Goal: Task Accomplishment & Management: Manage account settings

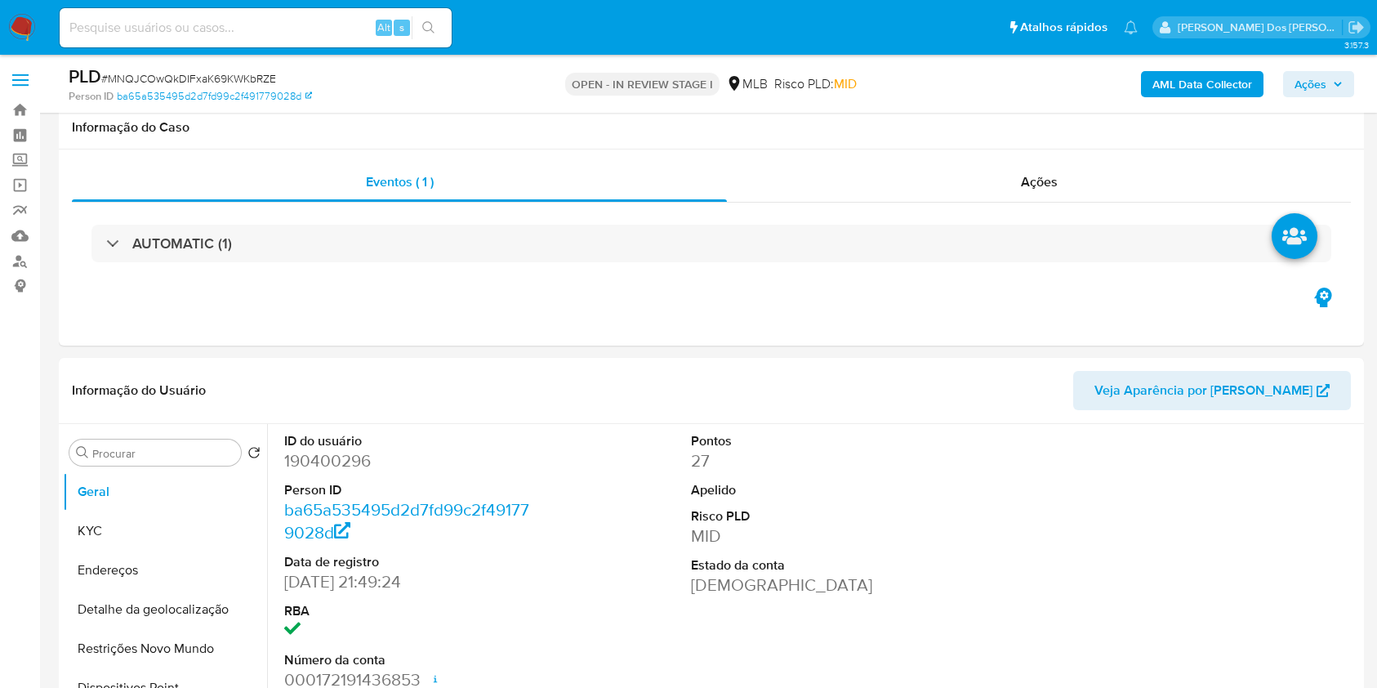
select select "10"
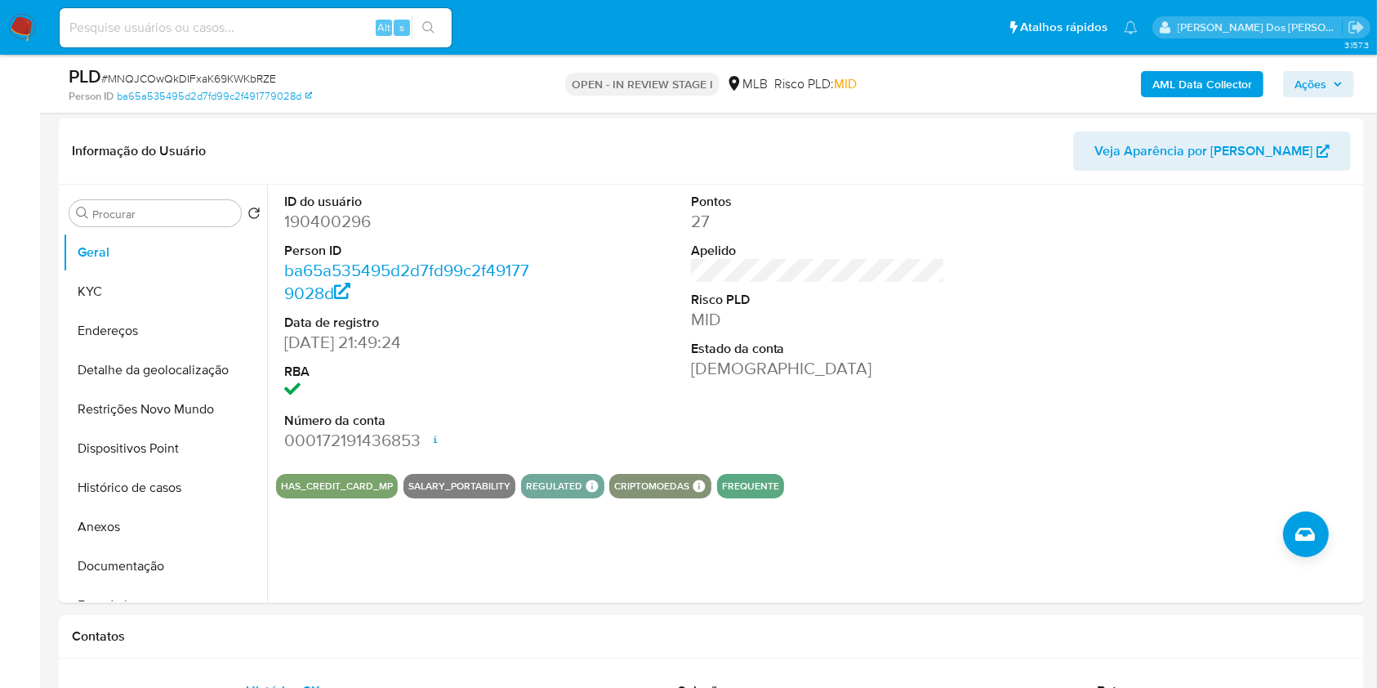
click at [252, 37] on input at bounding box center [256, 27] width 392 height 21
paste input "SmdpdSkfIsrZsWxsx4ckToT2"
type input "SmdpdSkfIsrZsWxsx4ckToT2"
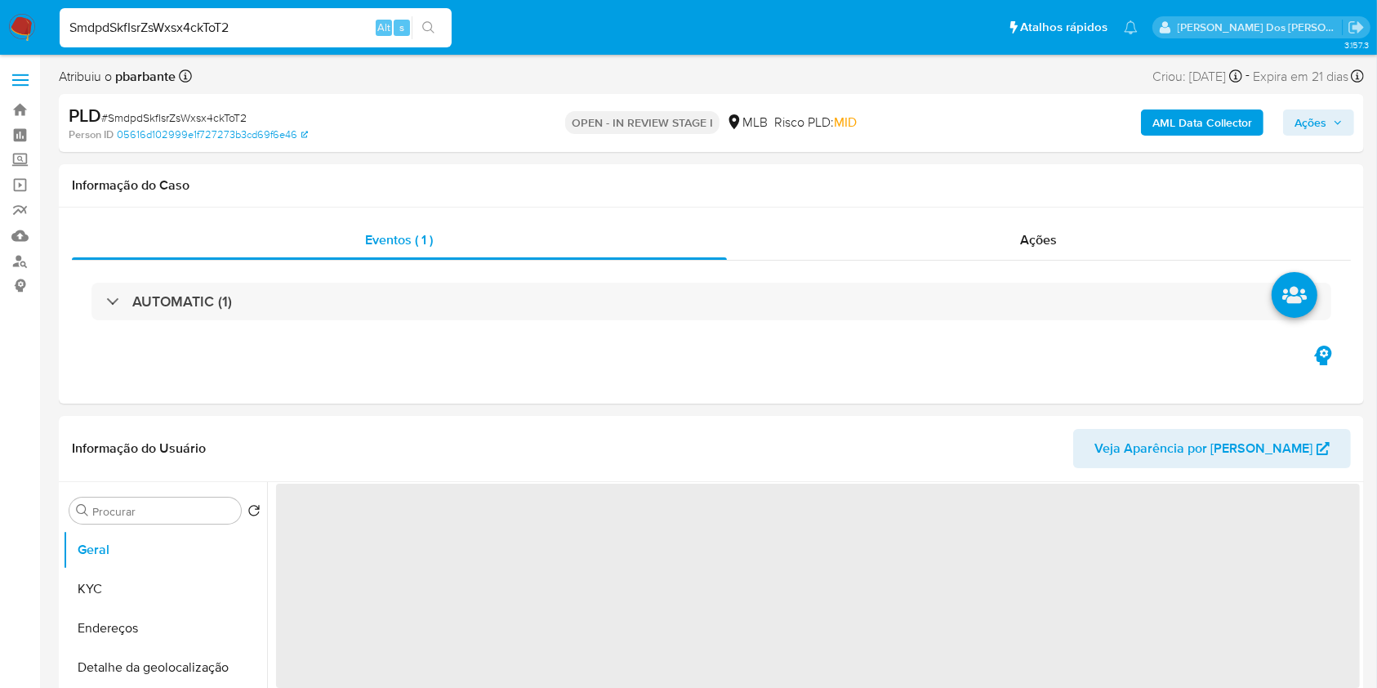
select select "10"
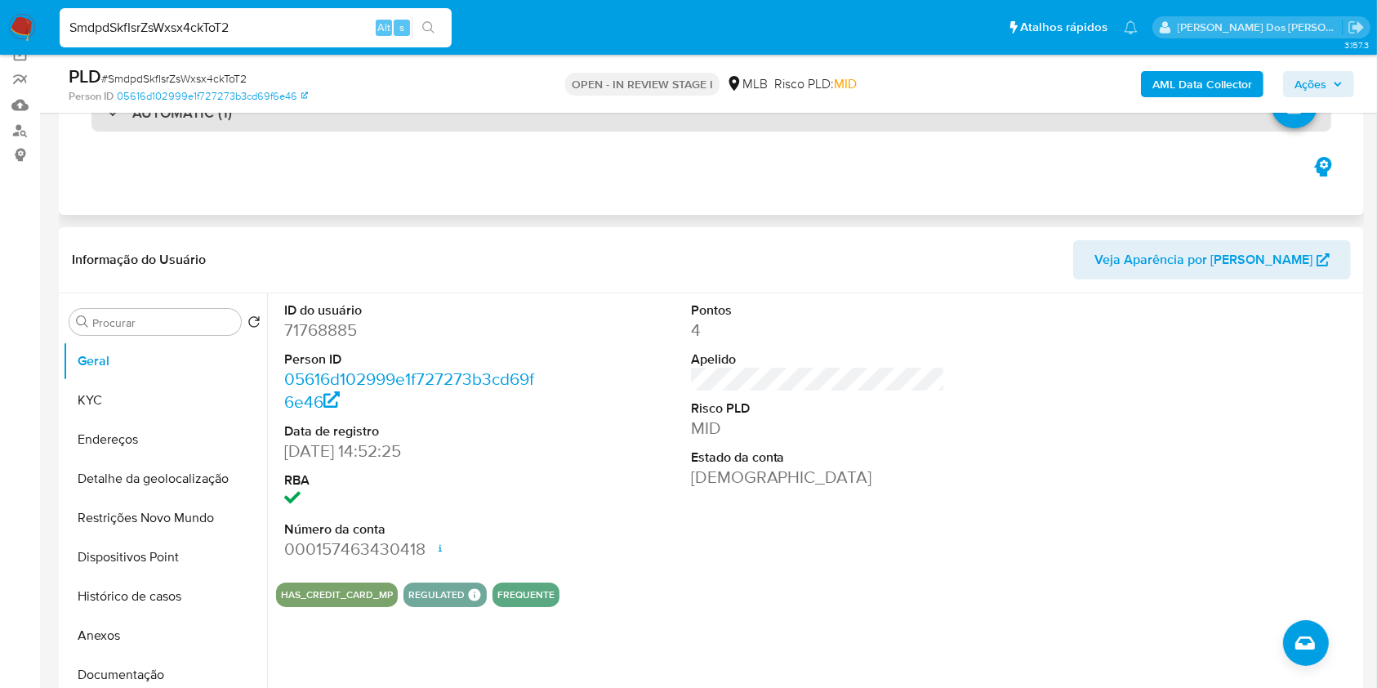
scroll to position [132, 0]
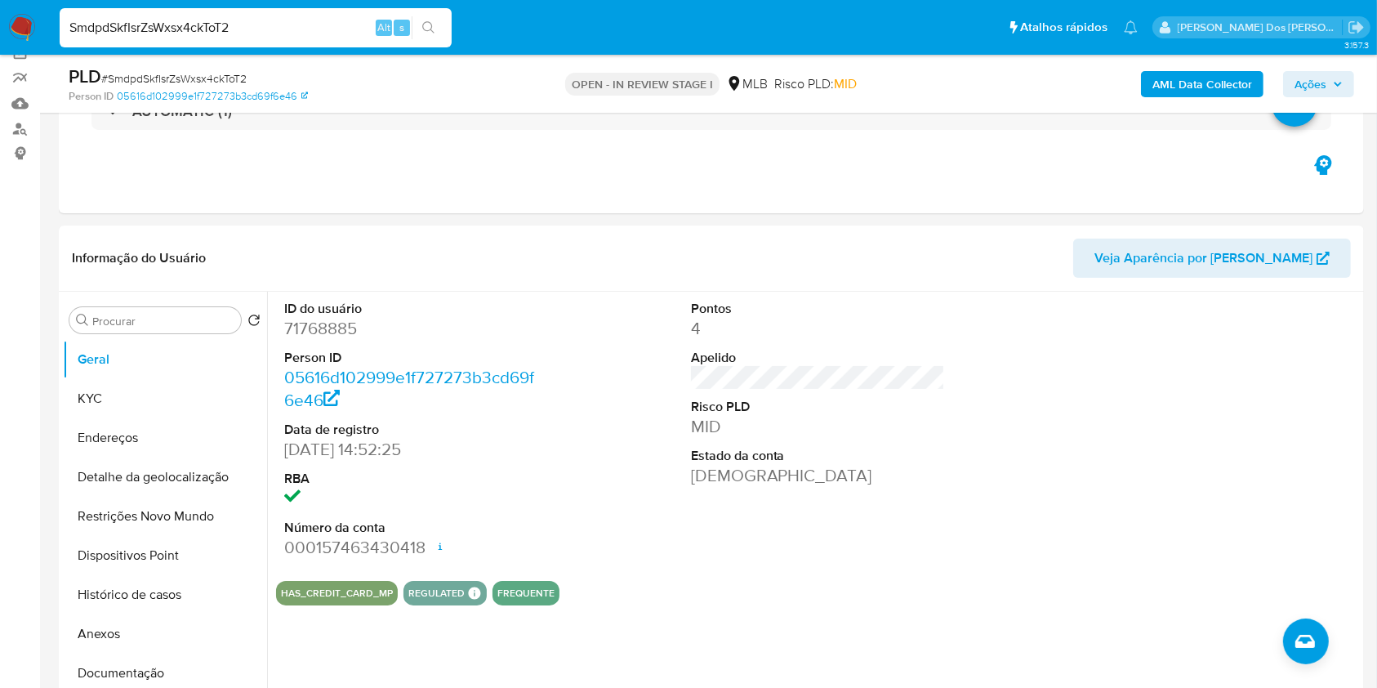
click at [1344, 86] on button "Ações" at bounding box center [1318, 84] width 71 height 26
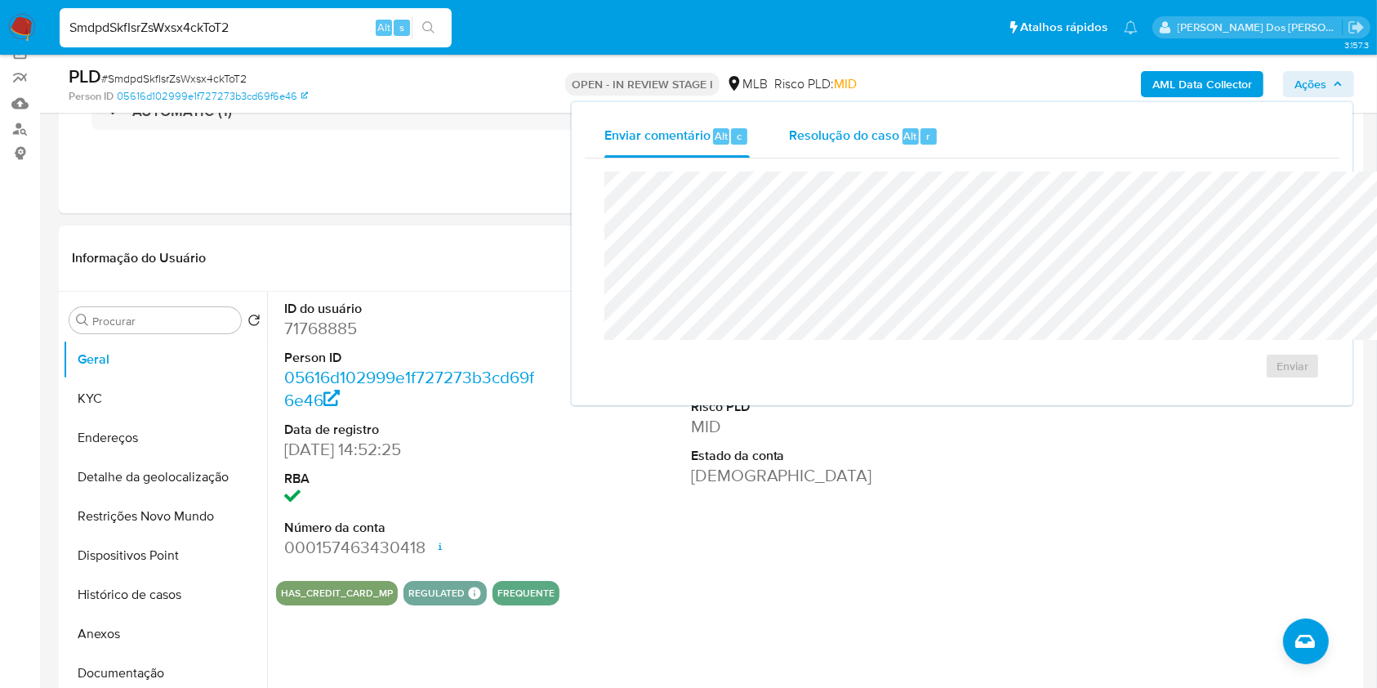
click at [789, 141] on span "Resolução do caso" at bounding box center [844, 135] width 110 height 19
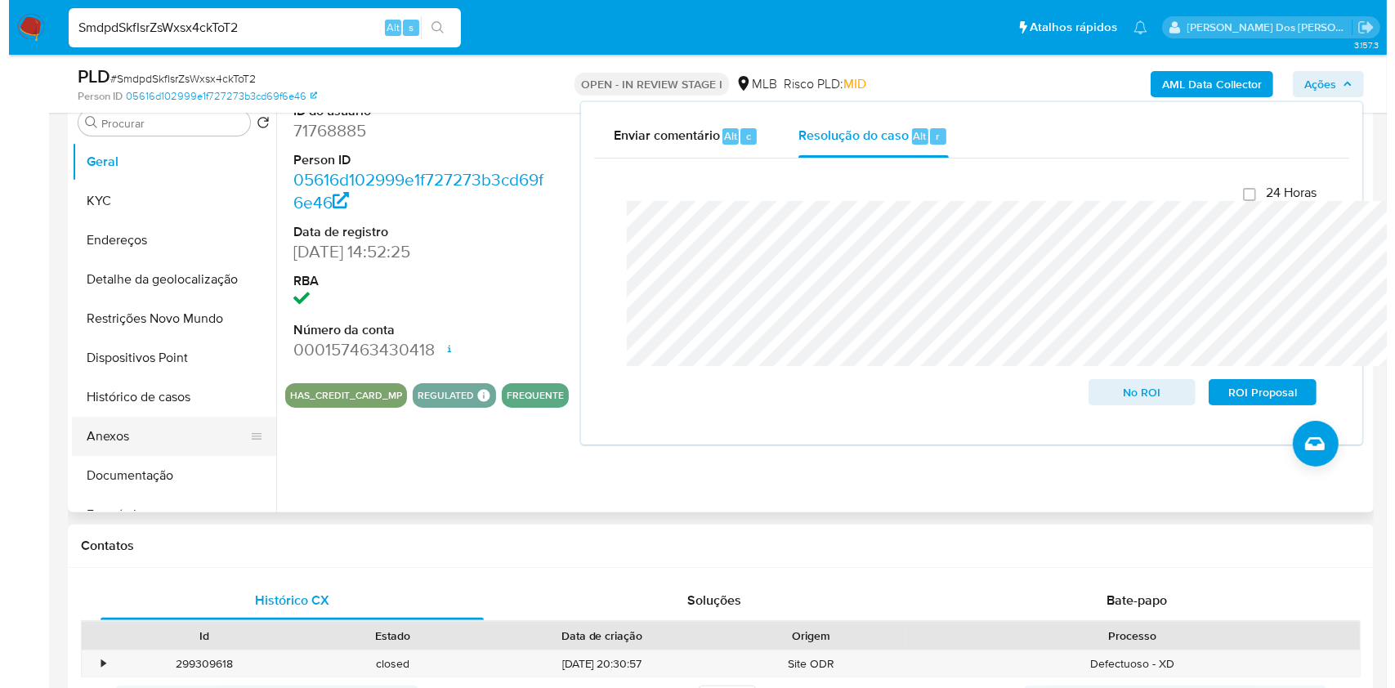
scroll to position [331, 0]
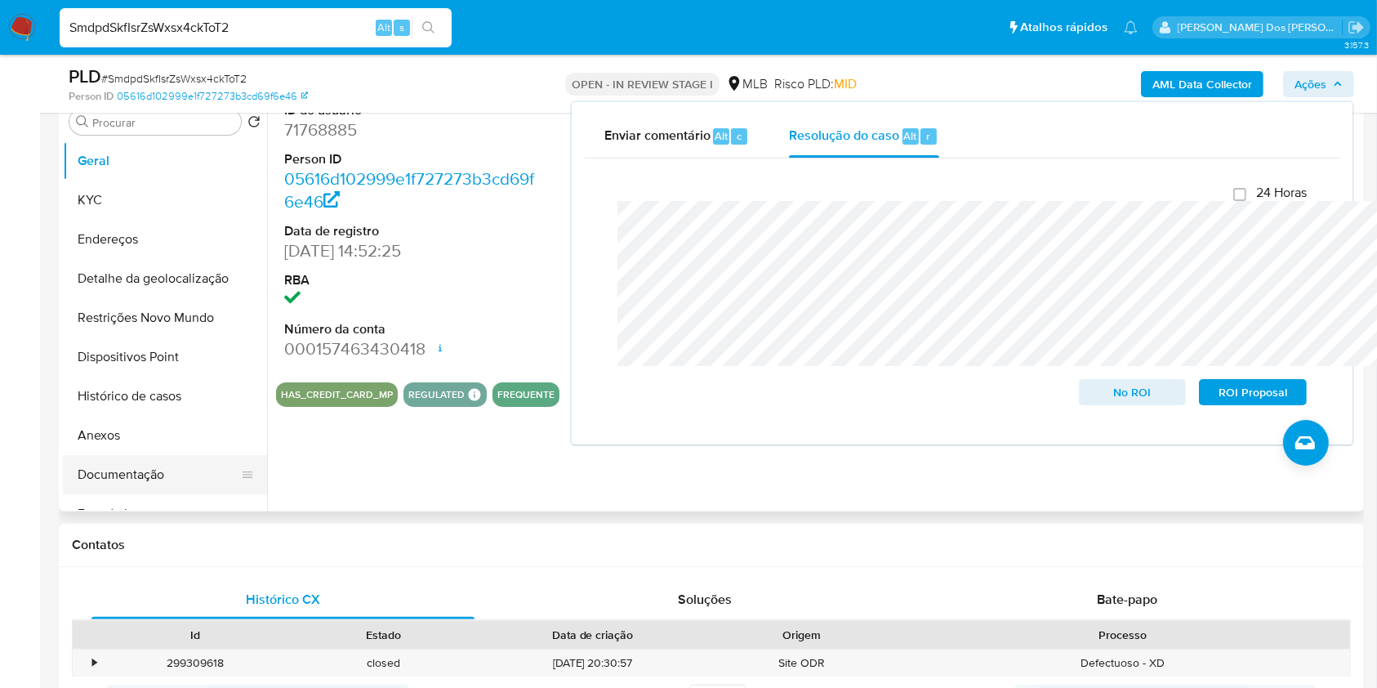
click at [145, 487] on button "Documentação" at bounding box center [158, 474] width 191 height 39
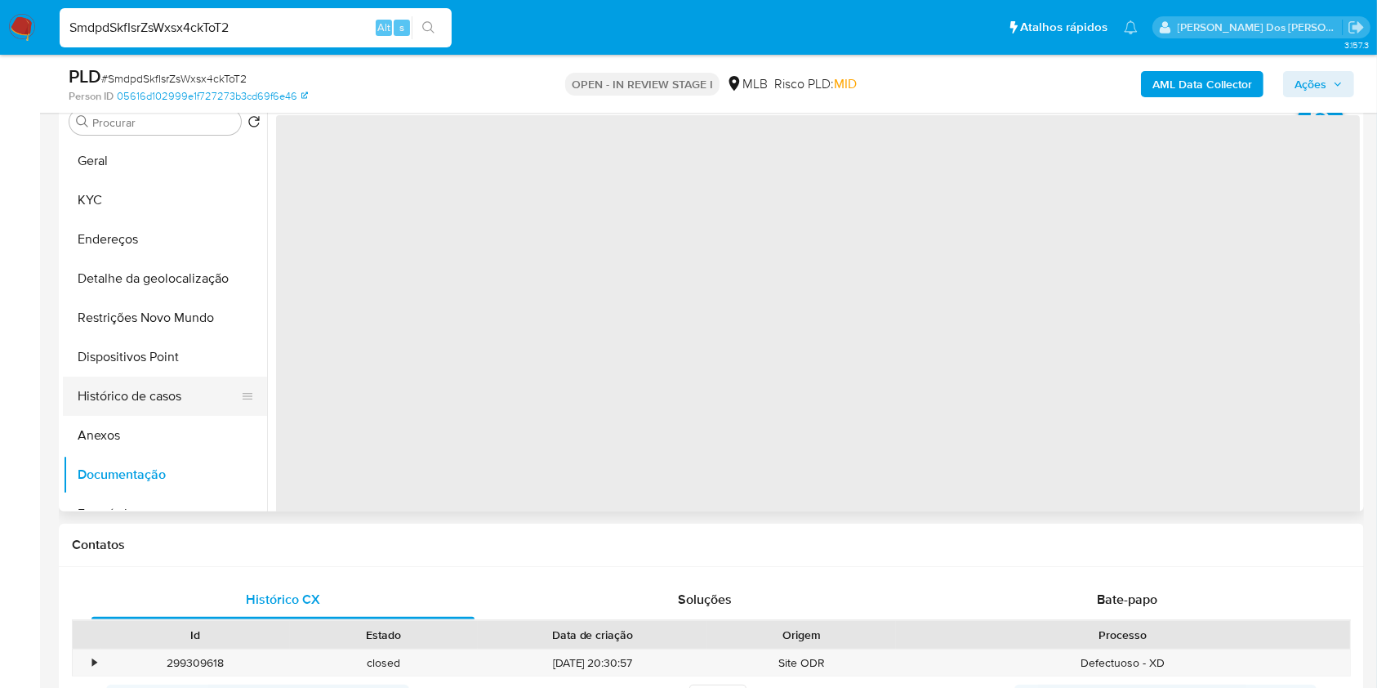
click at [167, 416] on button "Histórico de casos" at bounding box center [158, 396] width 191 height 39
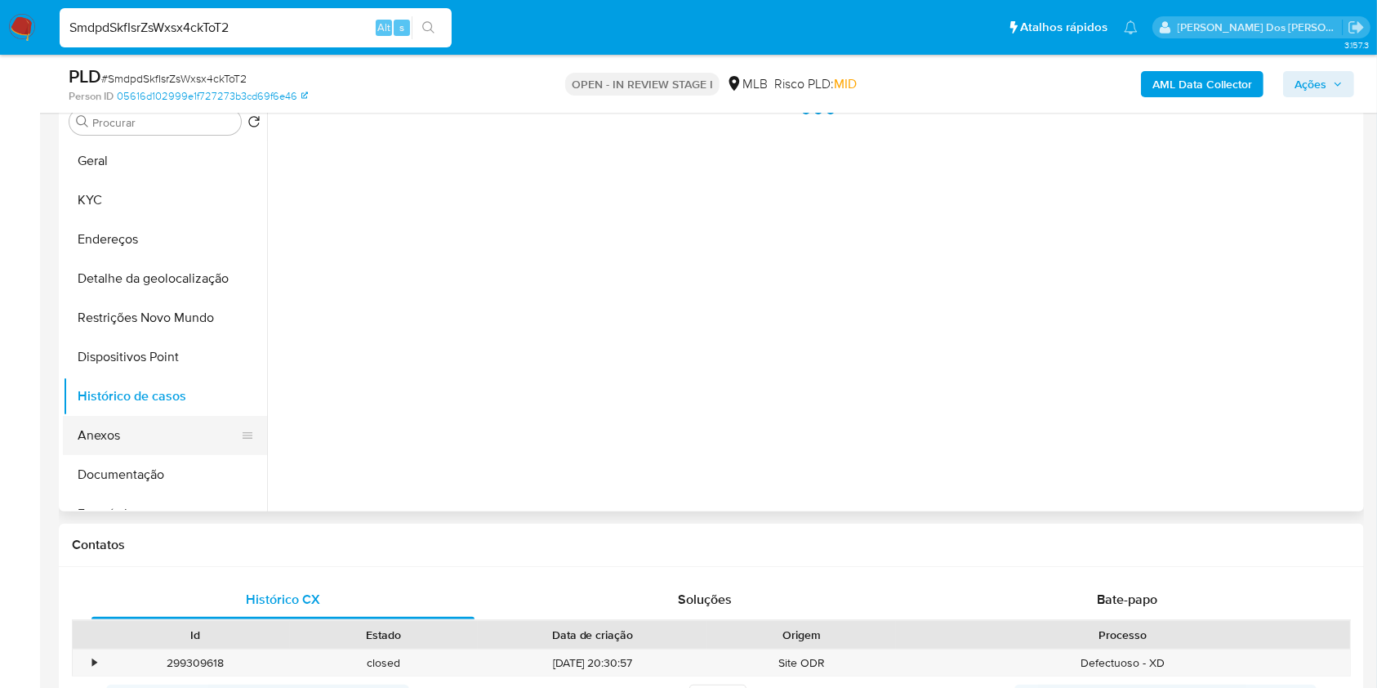
click at [120, 455] on button "Anexos" at bounding box center [158, 435] width 191 height 39
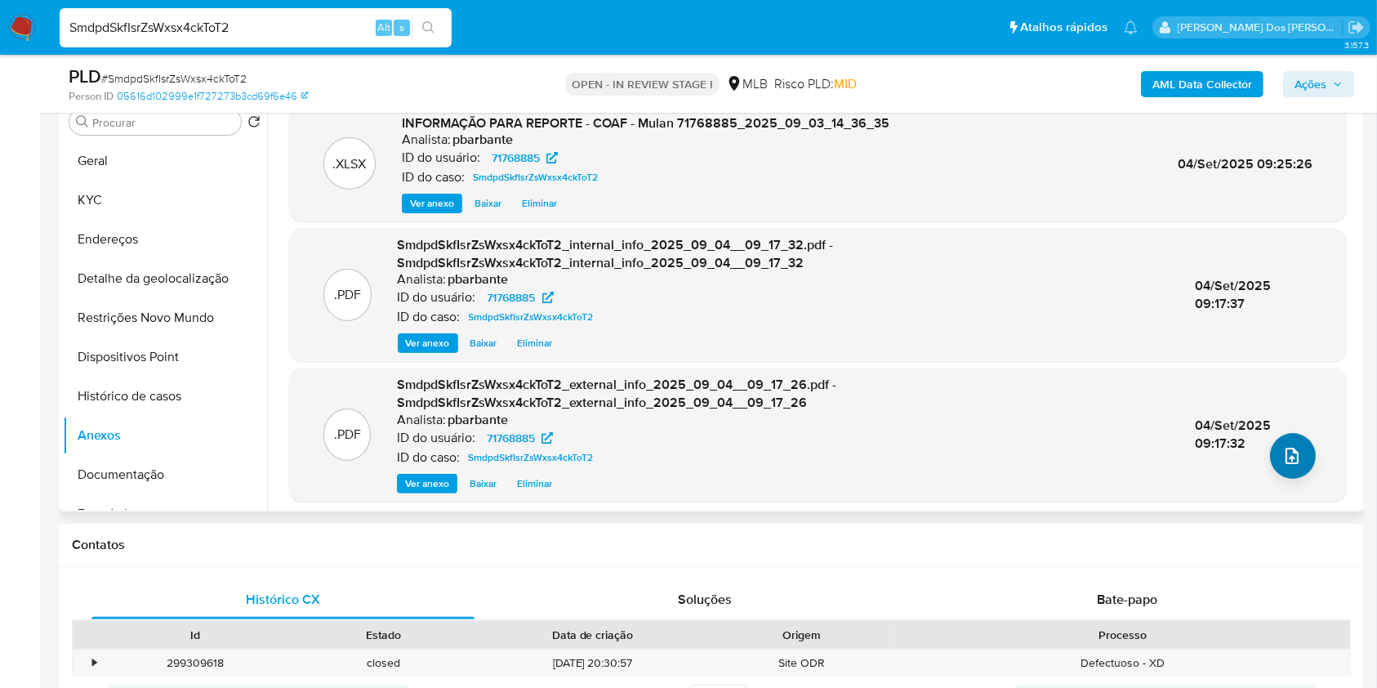
click at [1301, 502] on div ".XLSX INFORMAÇÃO PARA REPORTE - COAF - Mulan 71768885_2025_09_03_14_36_35 Anali…" at bounding box center [818, 303] width 1058 height 395
click at [1301, 479] on button "upload-file" at bounding box center [1293, 456] width 46 height 46
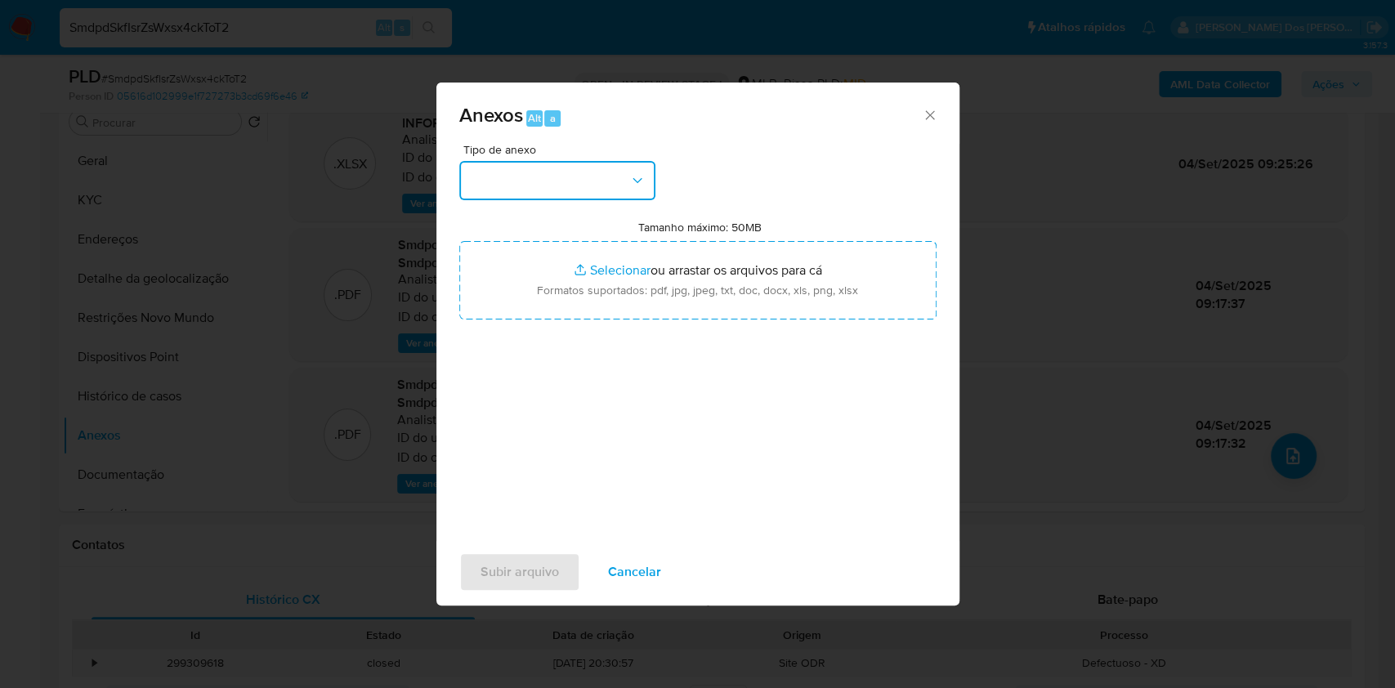
click at [574, 161] on button "button" at bounding box center [557, 180] width 196 height 39
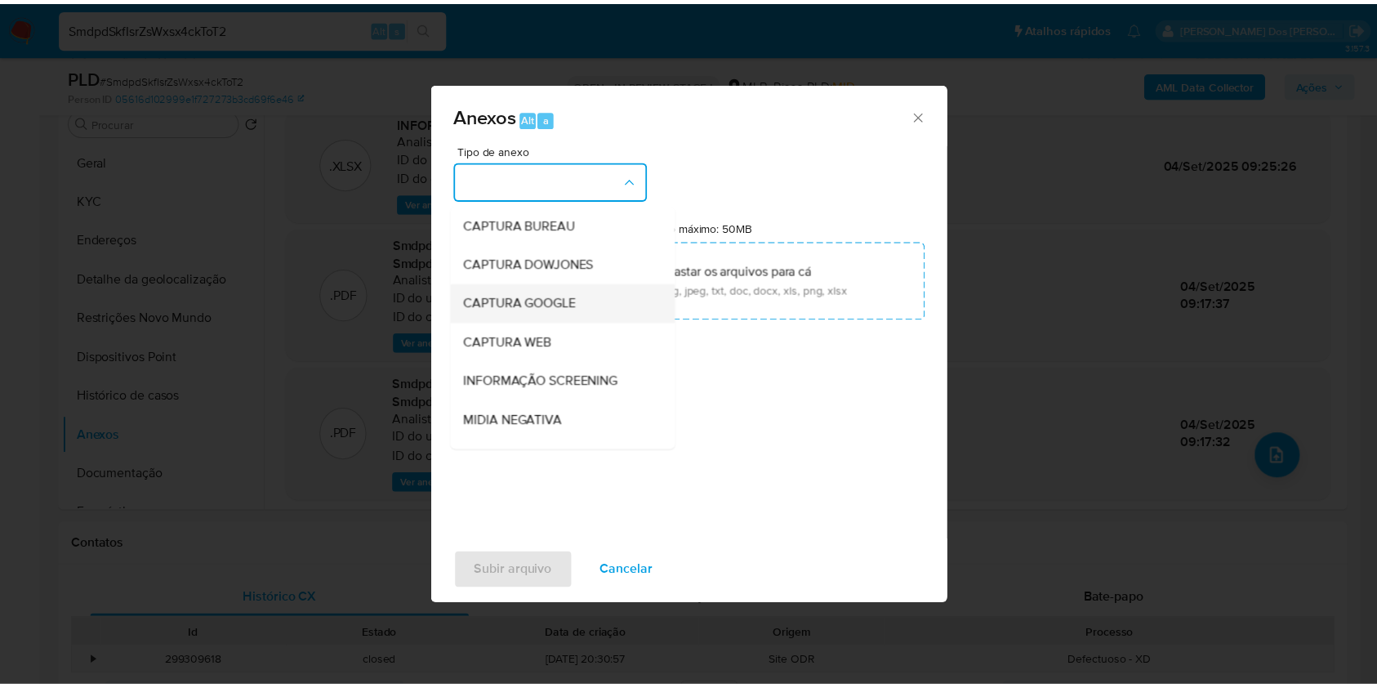
scroll to position [203, 0]
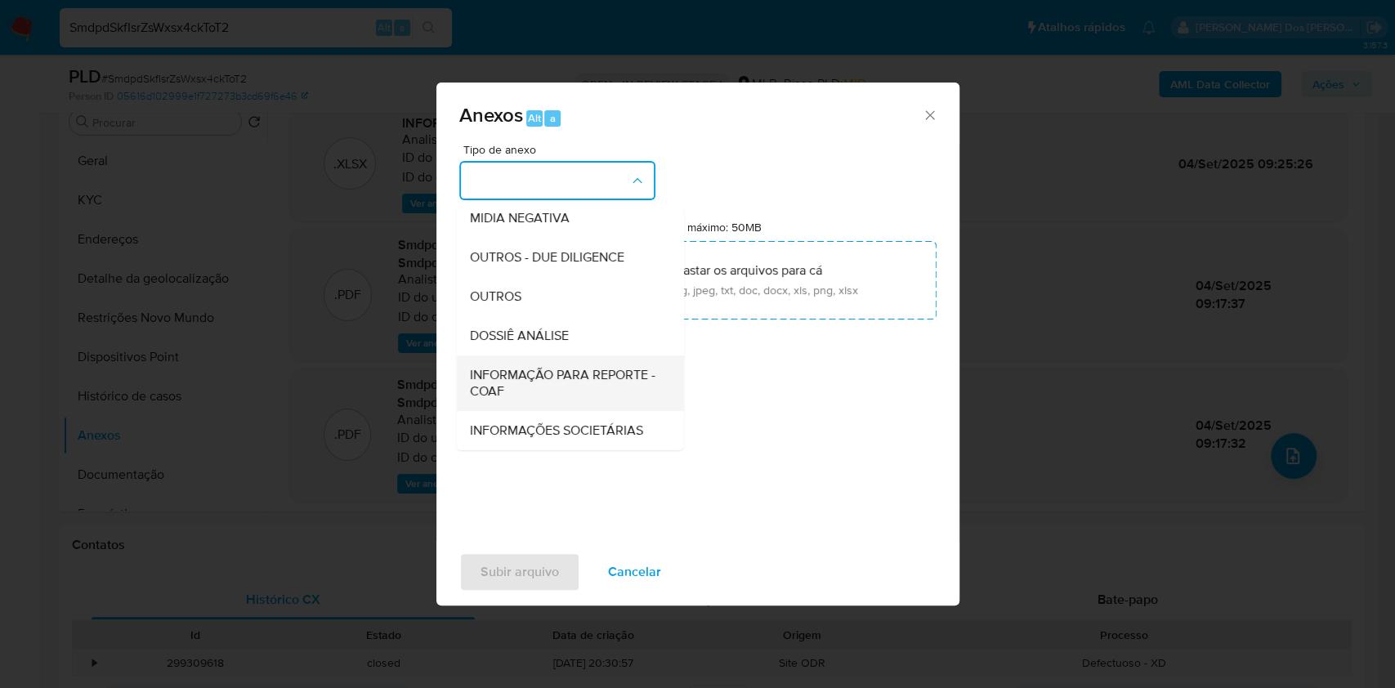
click at [514, 367] on span "INFORMAÇÃO PARA REPORTE - COAF" at bounding box center [564, 383] width 191 height 33
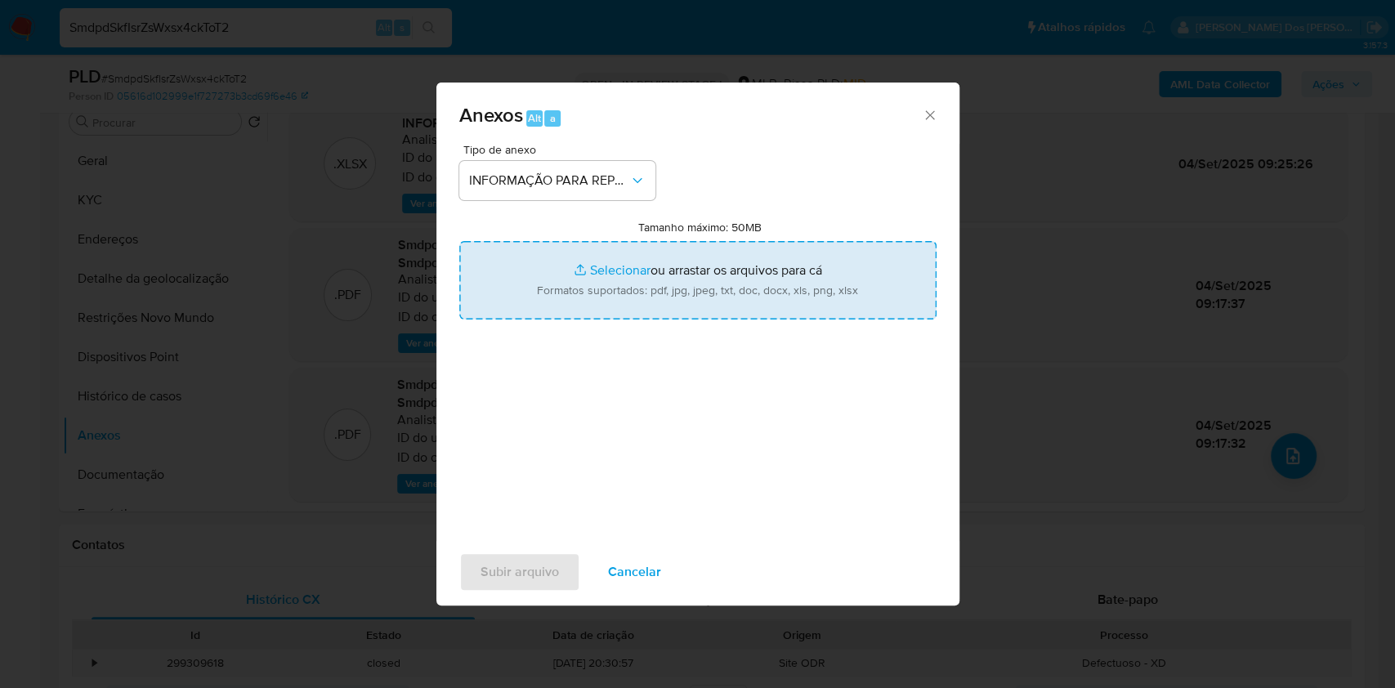
type input "C:\fakepath\SAR - XXX - CPF 03342495030 - [PERSON_NAME] [PERSON_NAME].pdf"
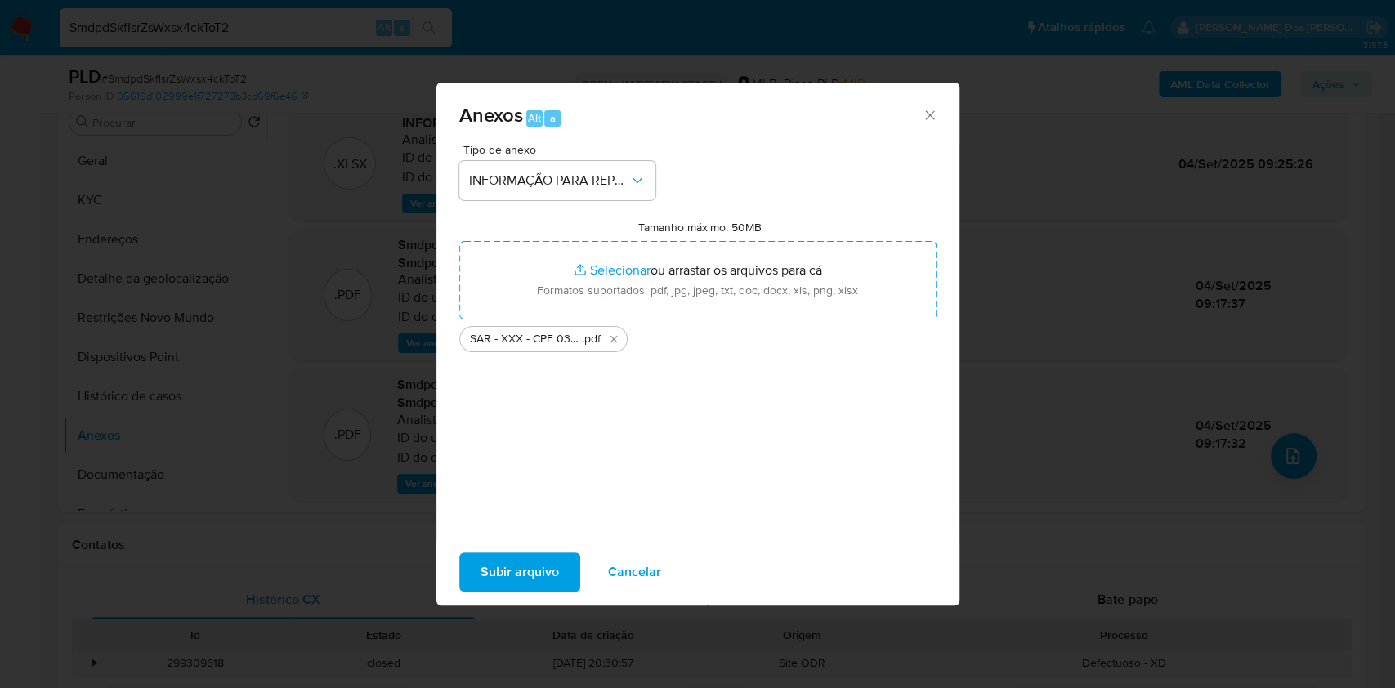
click at [480, 583] on span "Subir arquivo" at bounding box center [519, 572] width 78 height 36
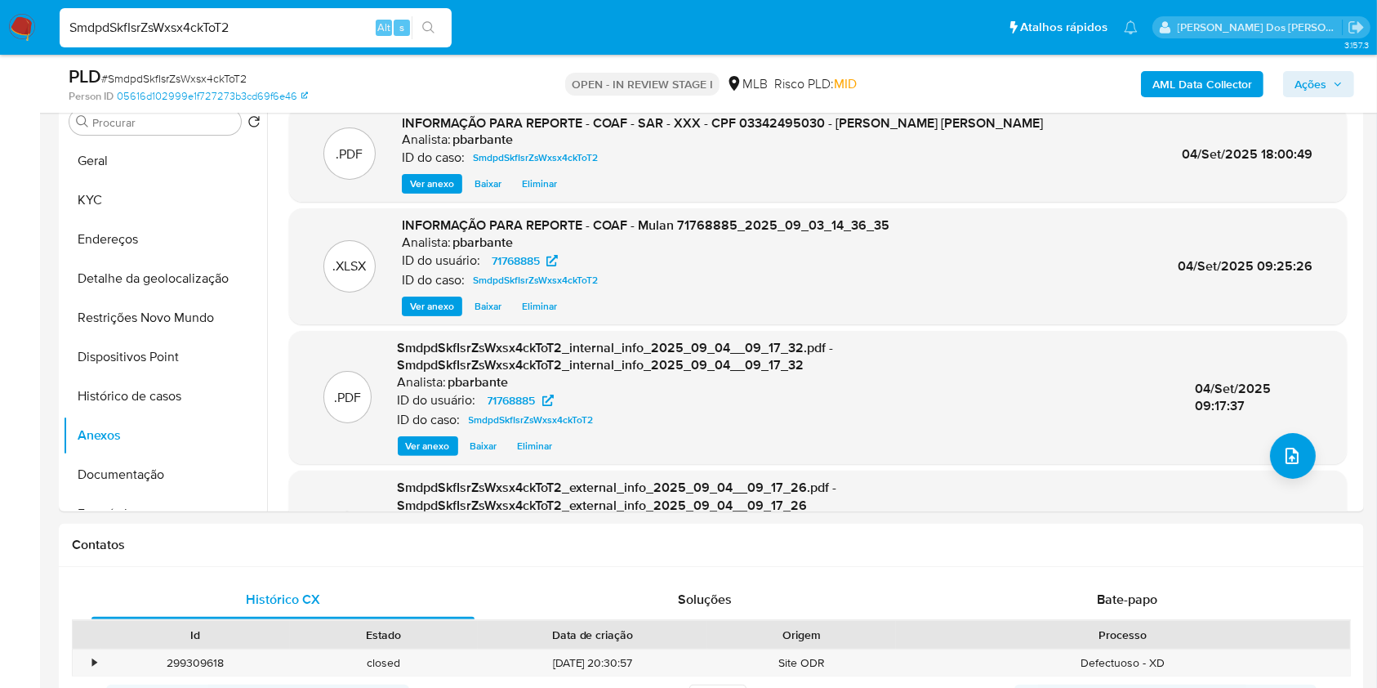
click at [1311, 92] on span "Ações" at bounding box center [1311, 84] width 32 height 26
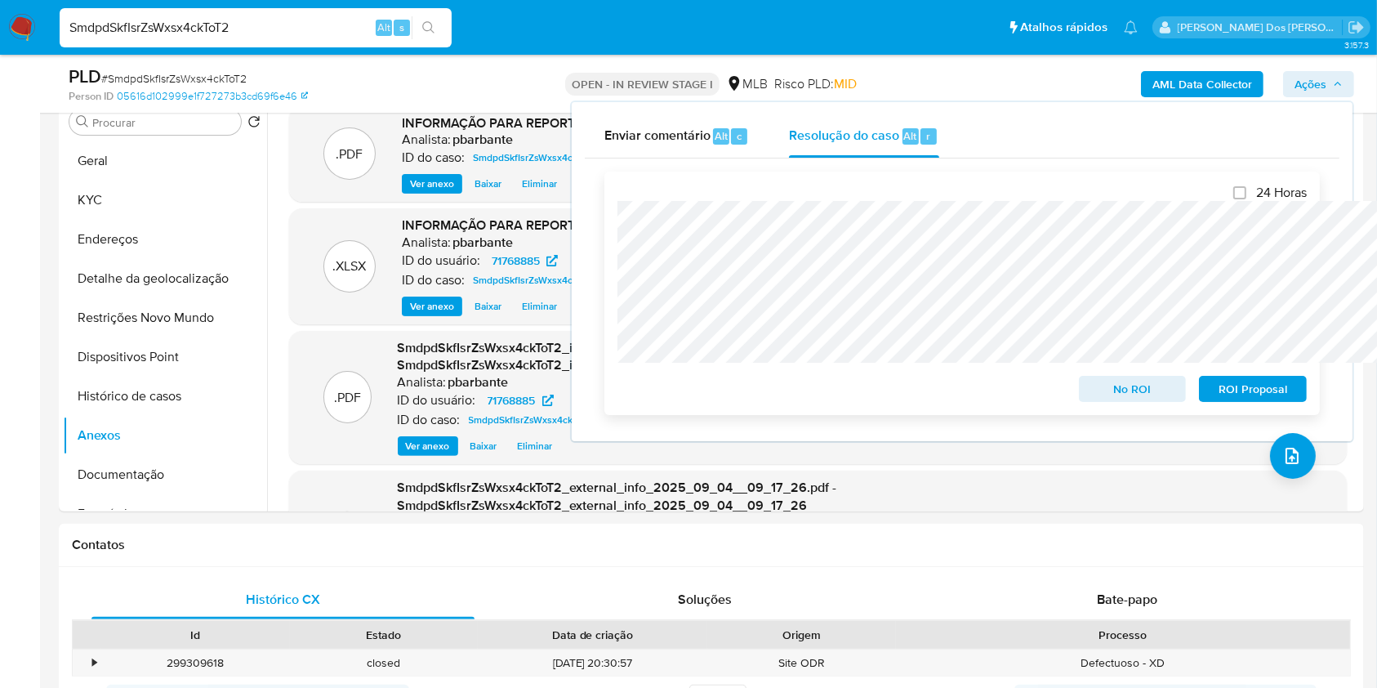
click at [1257, 395] on span "ROI Proposal" at bounding box center [1253, 388] width 85 height 23
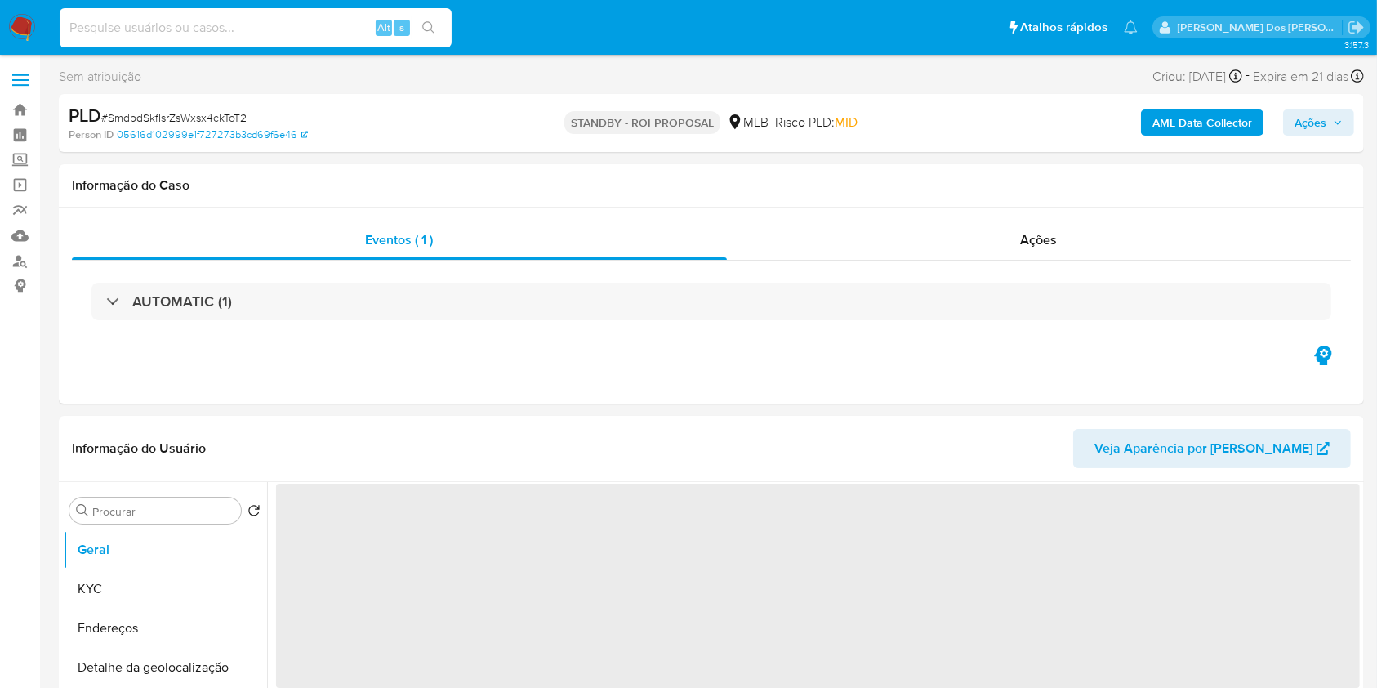
click at [276, 20] on input at bounding box center [256, 27] width 392 height 21
paste input "5MQXXMNqlxfwoWgNh3JvbZdZ"
type input "5MQXXMNqlxfwoWgNh3JvbZdZ"
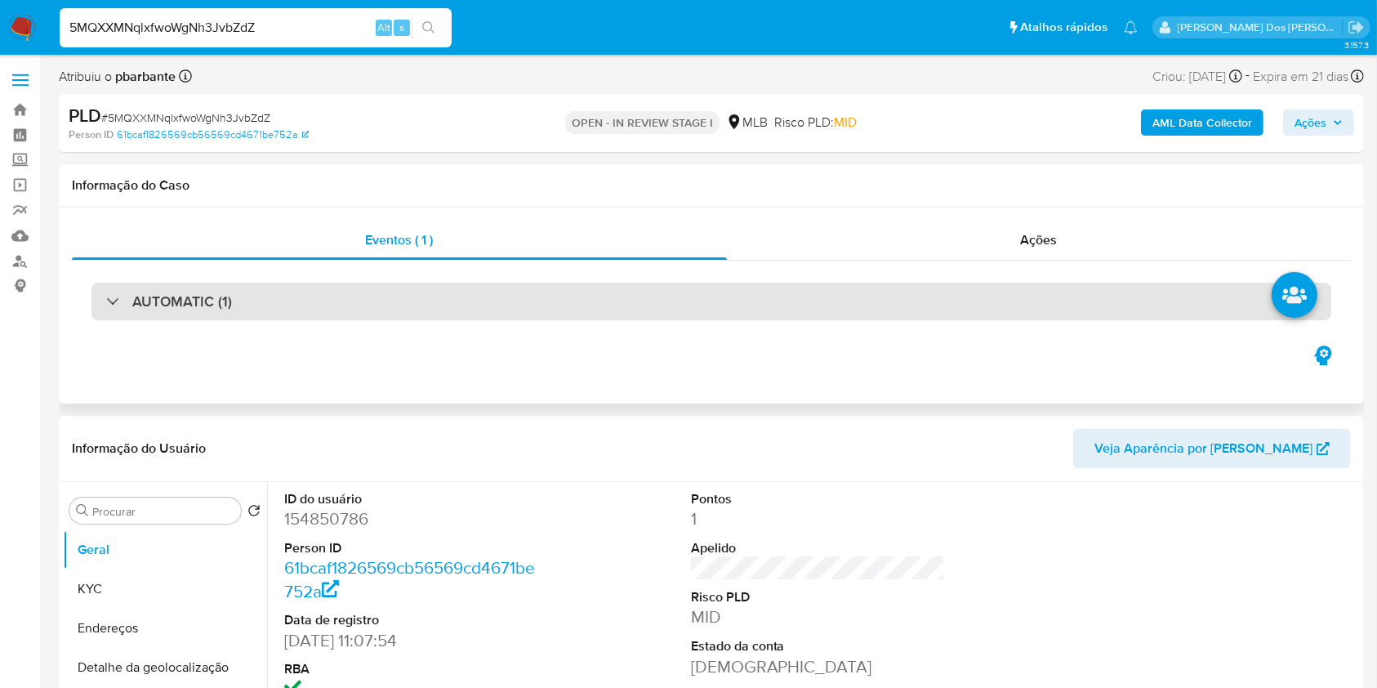
select select "10"
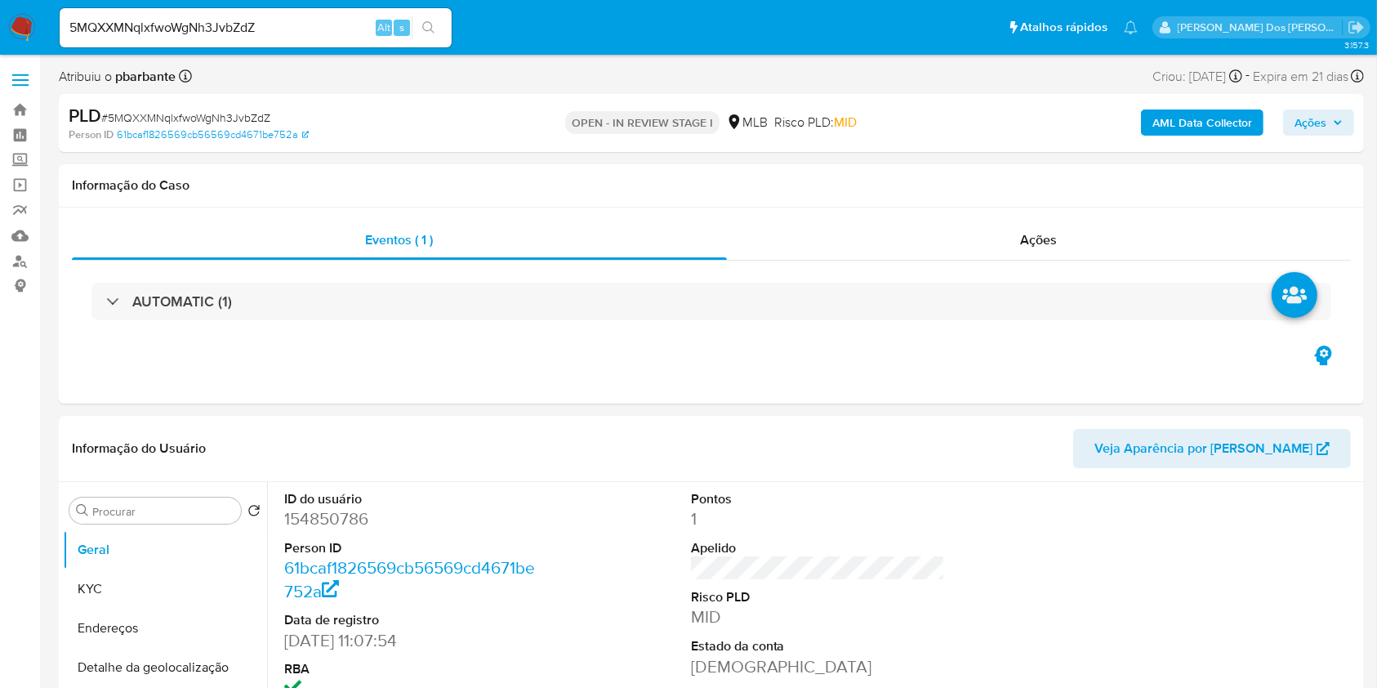
click at [1334, 114] on span "Ações" at bounding box center [1319, 122] width 48 height 23
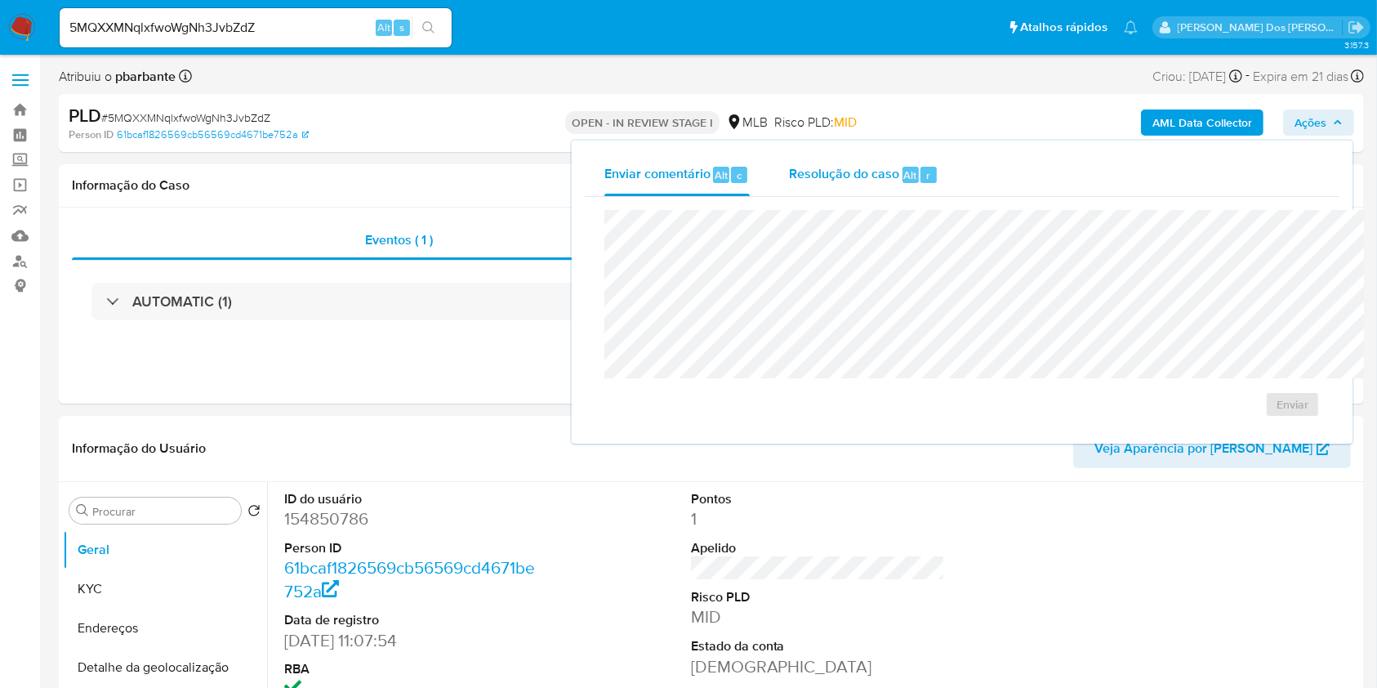
click at [789, 172] on span "Resolução do caso" at bounding box center [844, 174] width 110 height 19
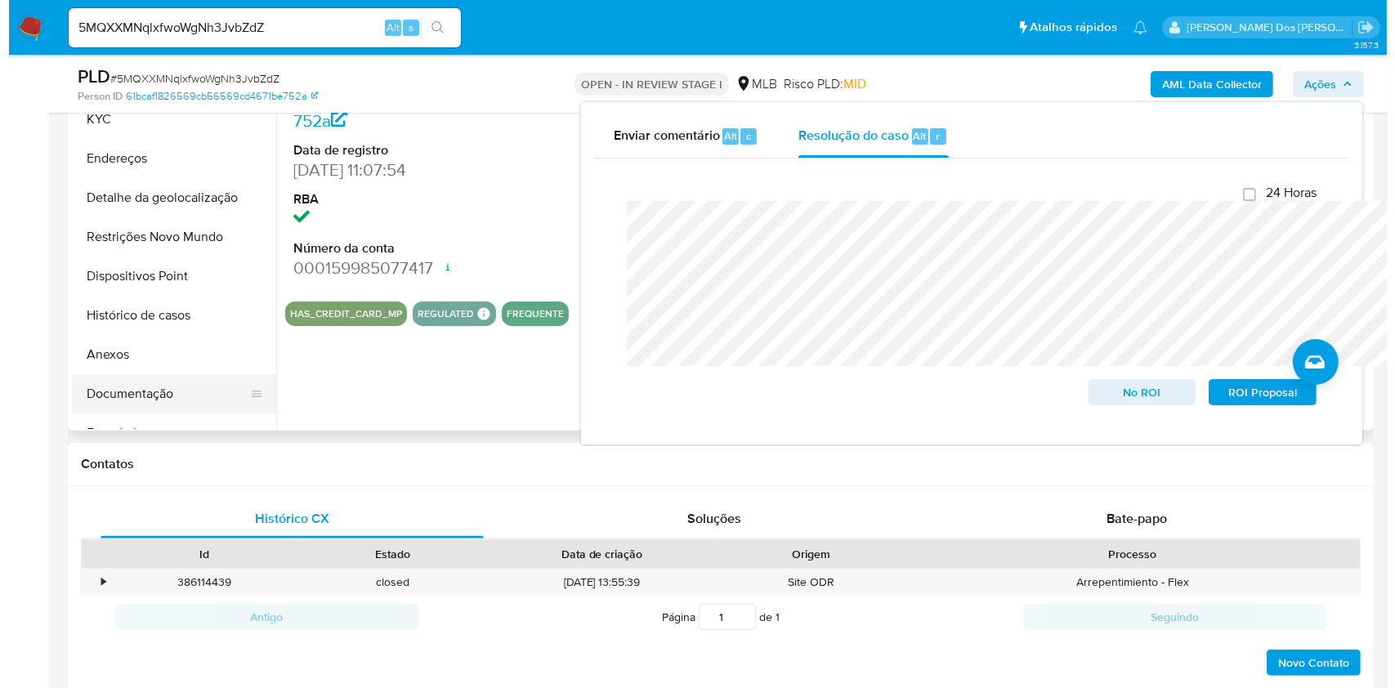
scroll to position [413, 0]
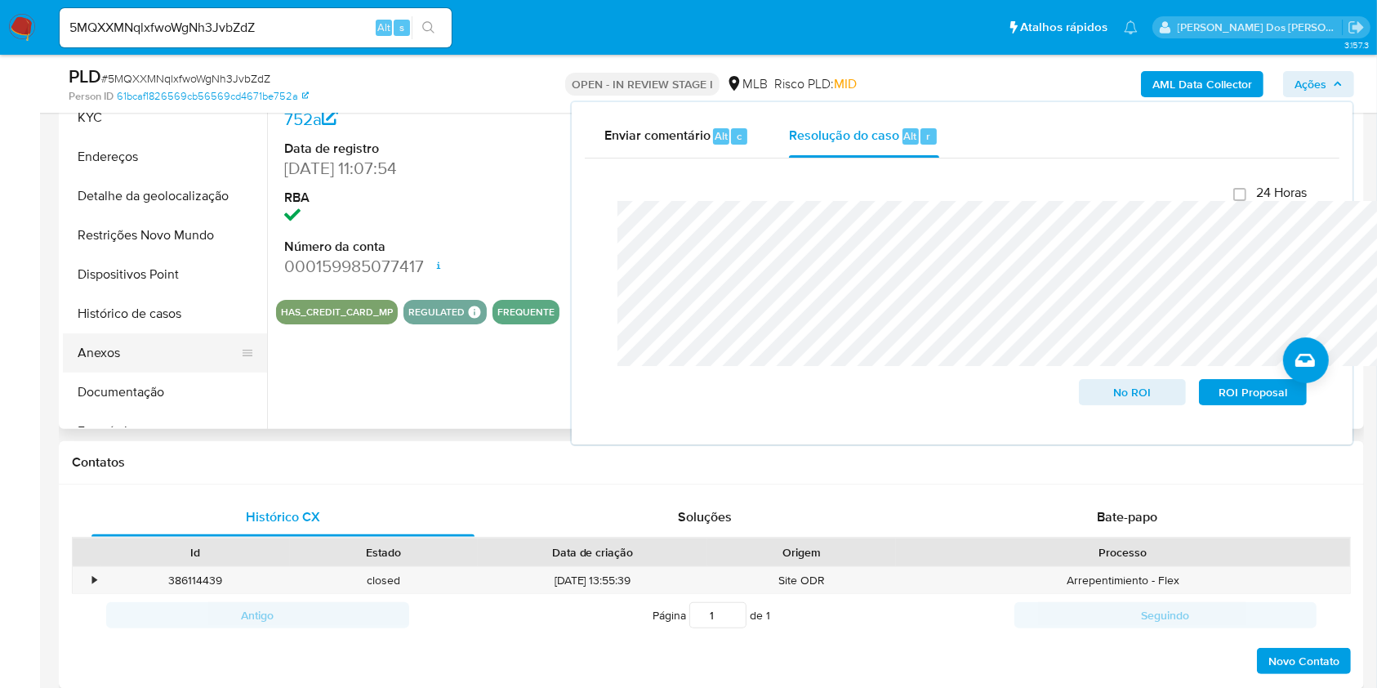
click at [171, 367] on button "Anexos" at bounding box center [158, 352] width 191 height 39
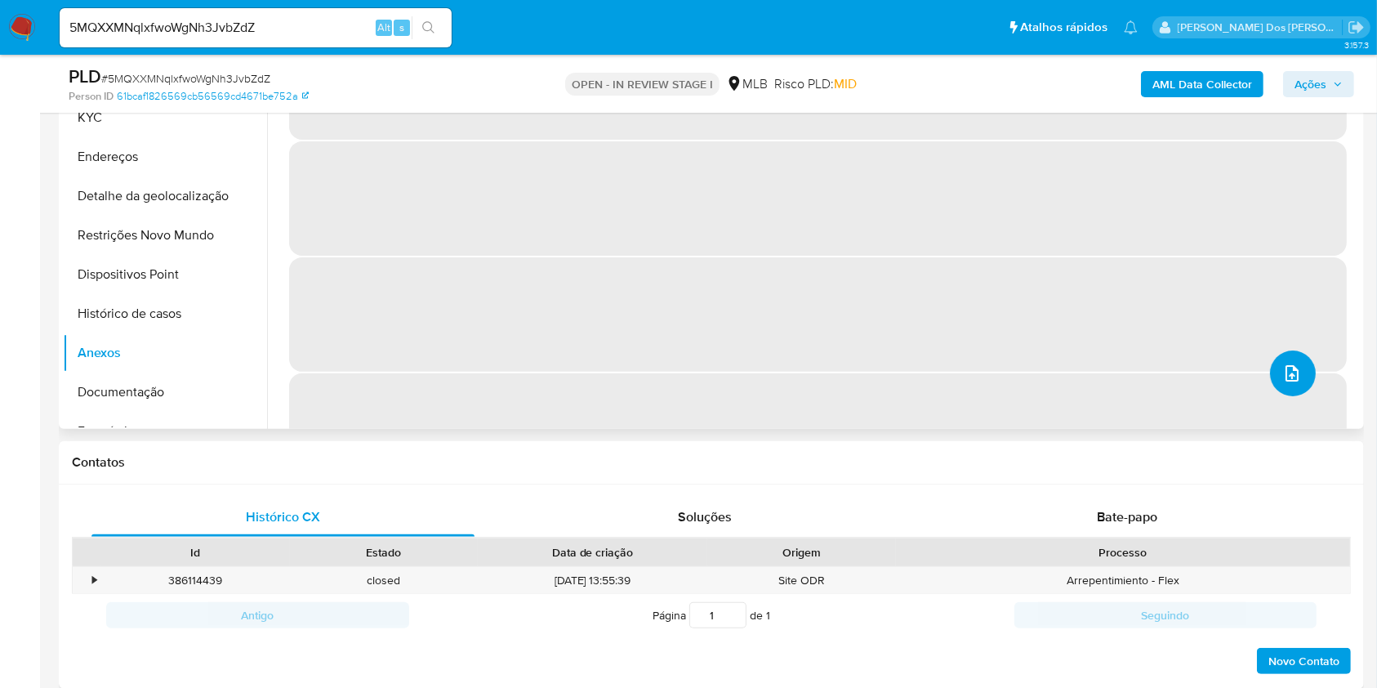
click at [1283, 383] on icon "upload-file" at bounding box center [1293, 374] width 20 height 20
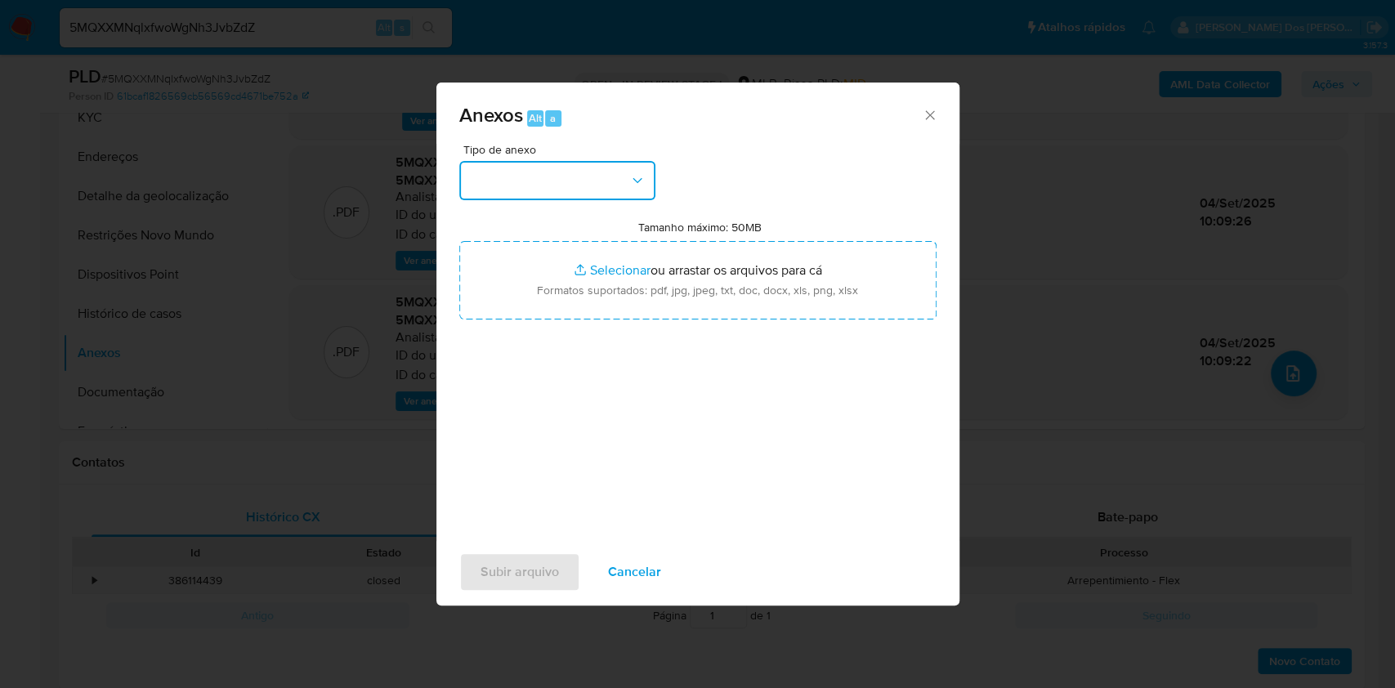
click at [613, 161] on button "button" at bounding box center [557, 180] width 196 height 39
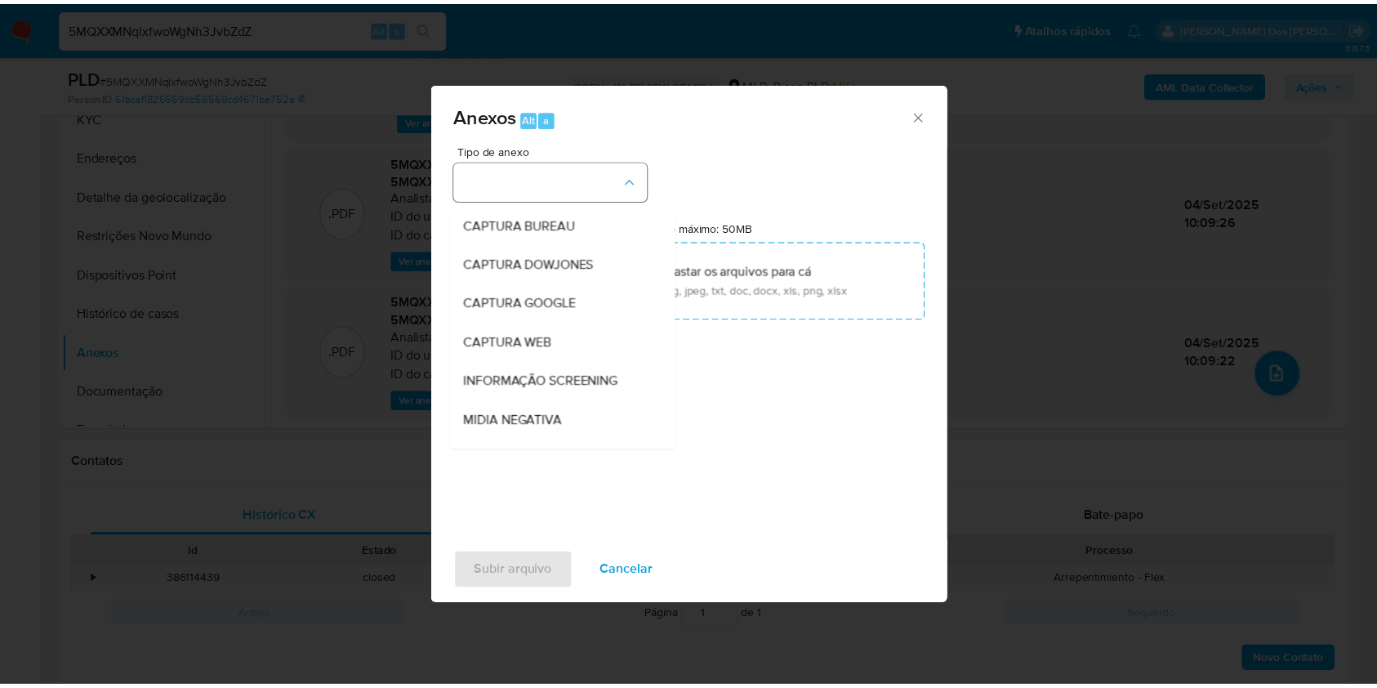
scroll to position [203, 0]
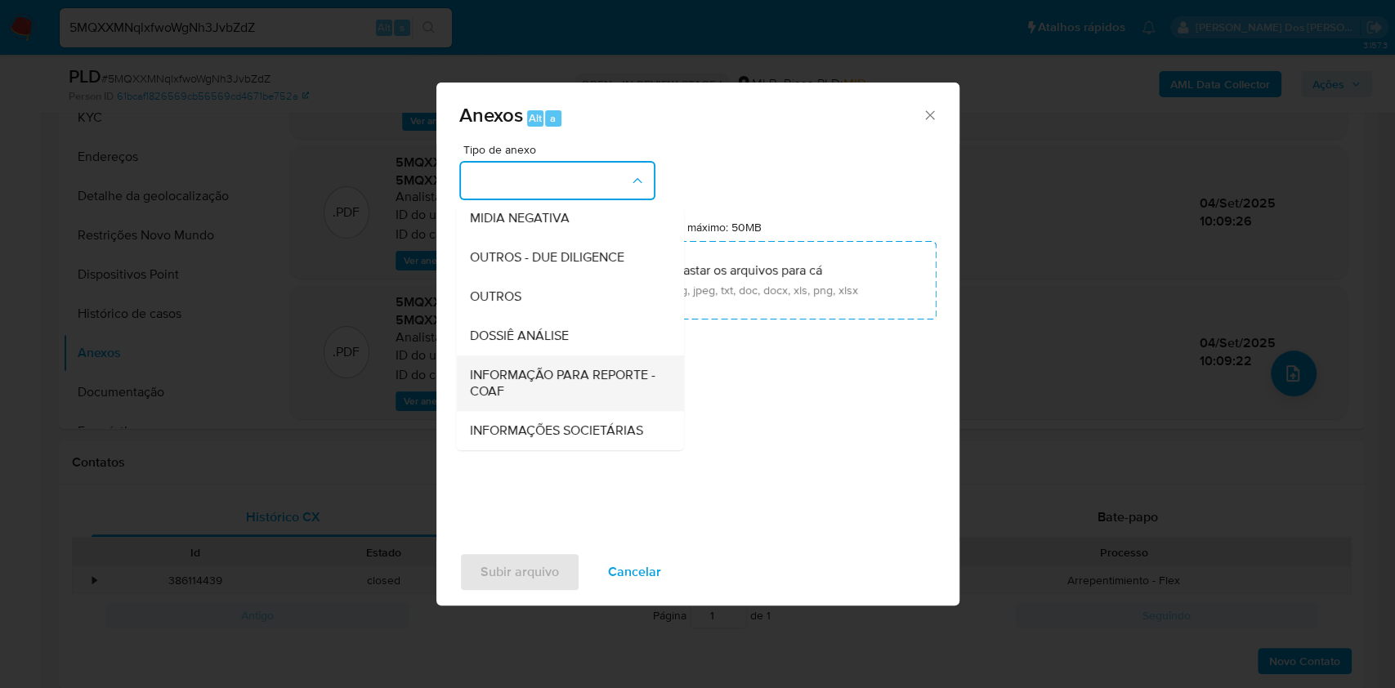
click at [484, 367] on span "INFORMAÇÃO PARA REPORTE - COAF" at bounding box center [564, 383] width 191 height 33
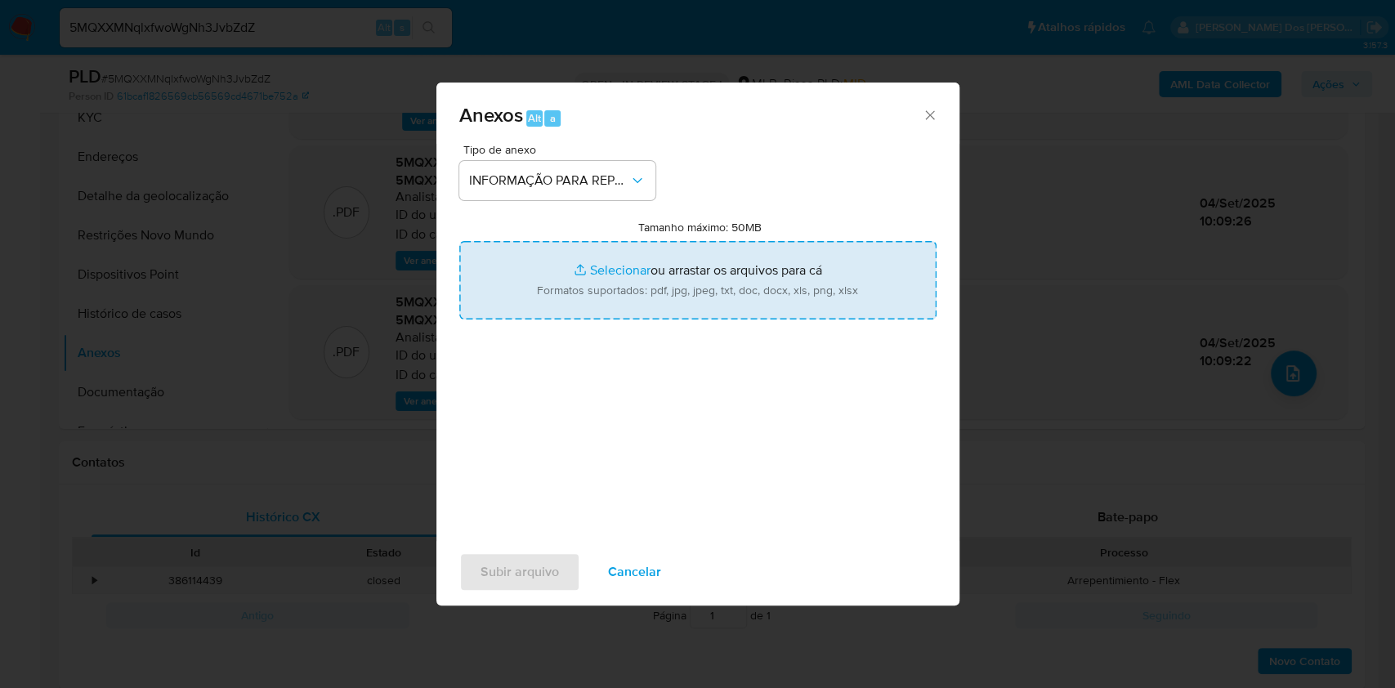
type input "C:\fakepath\SAR - XXX - CPF 05276137897 - ELIANE SCHVAITZER.pdf"
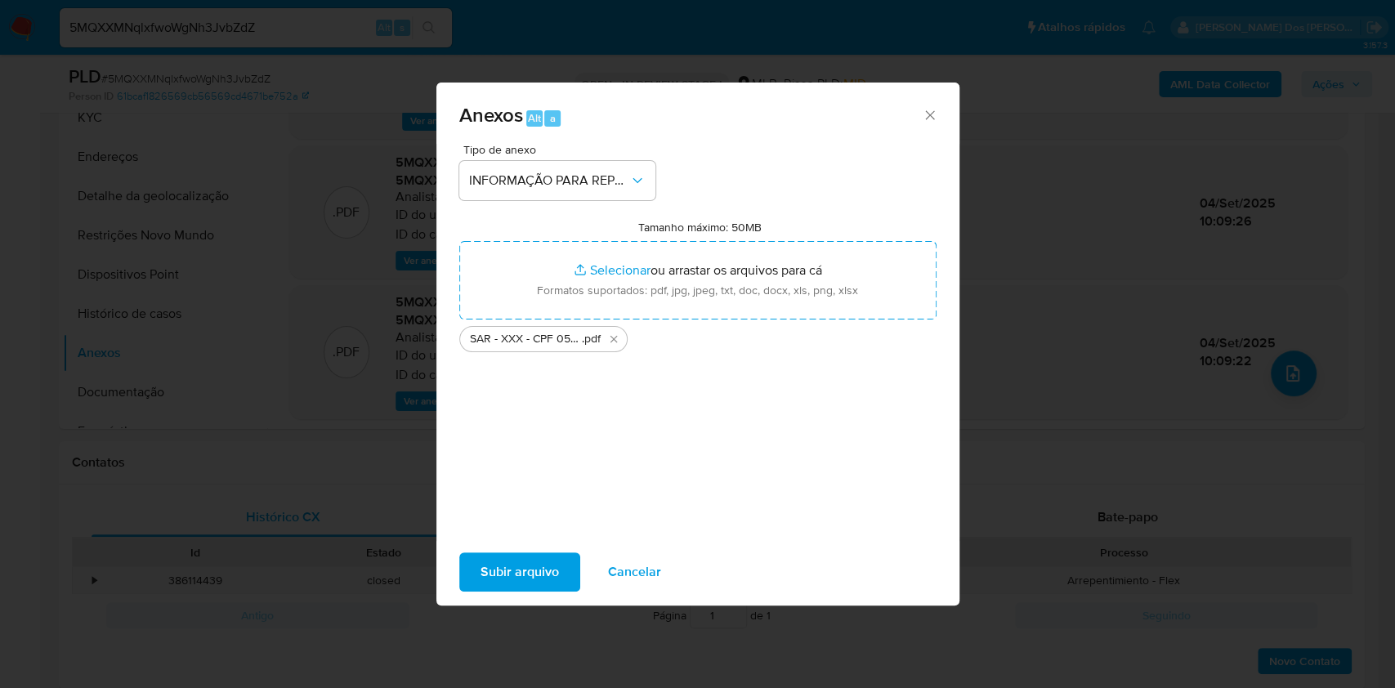
click at [493, 577] on span "Subir arquivo" at bounding box center [519, 572] width 78 height 36
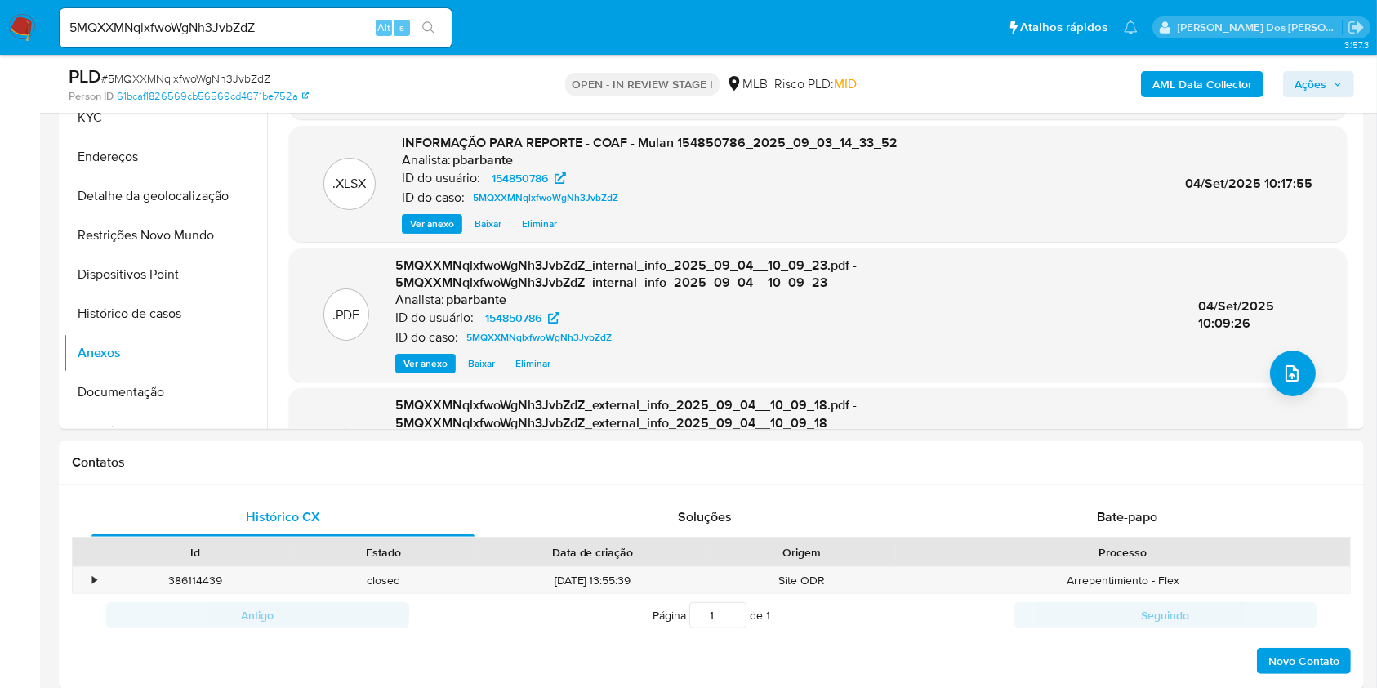
click at [1333, 69] on div "AML Data Collector Ações" at bounding box center [1143, 84] width 424 height 38
click at [1323, 82] on span "Ações" at bounding box center [1311, 84] width 32 height 26
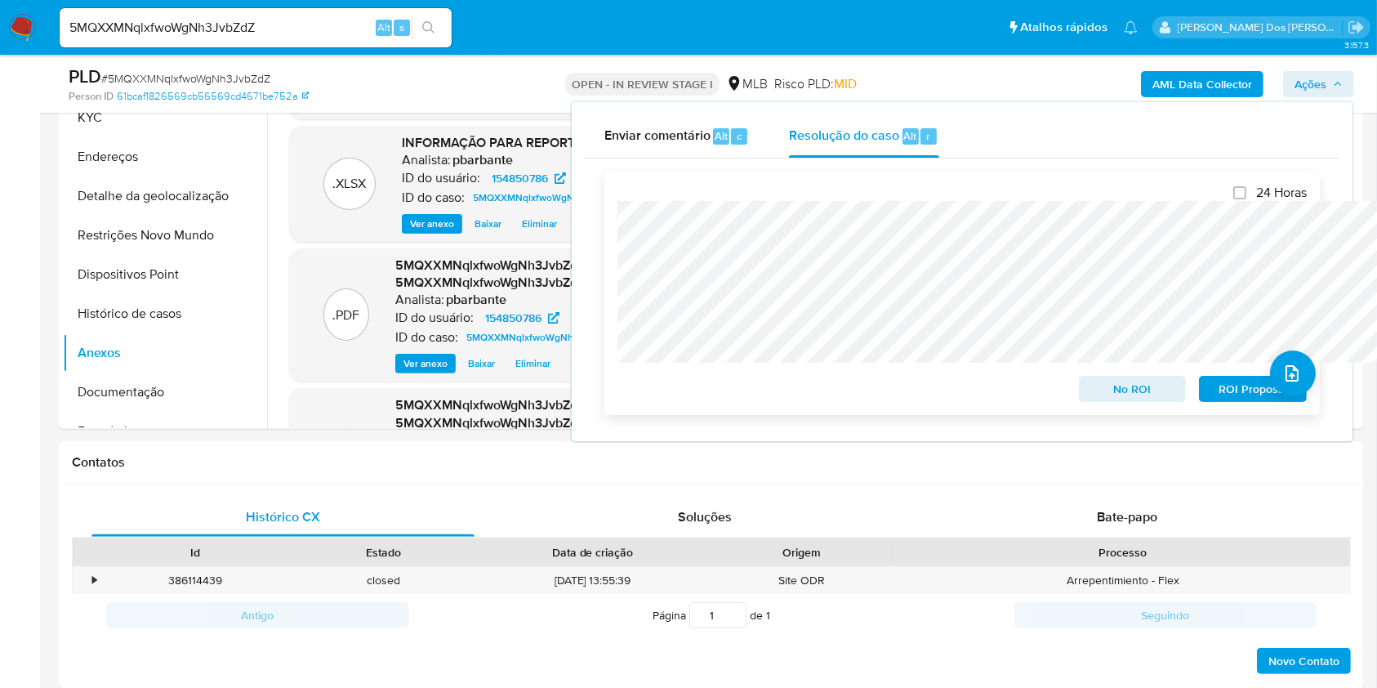
click at [1259, 382] on span "ROI Proposal" at bounding box center [1253, 388] width 85 height 23
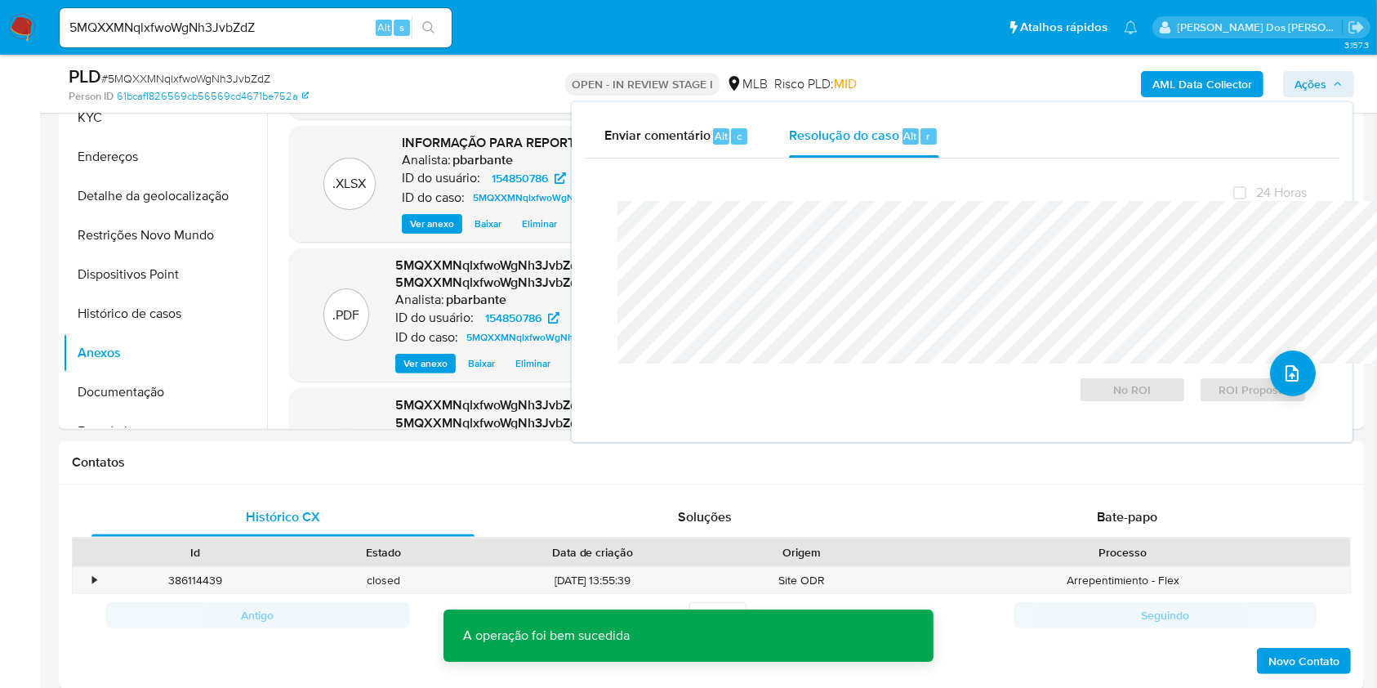
click at [276, 25] on input "5MQXXMNqlxfwoWgNh3JvbZdZ" at bounding box center [256, 27] width 392 height 21
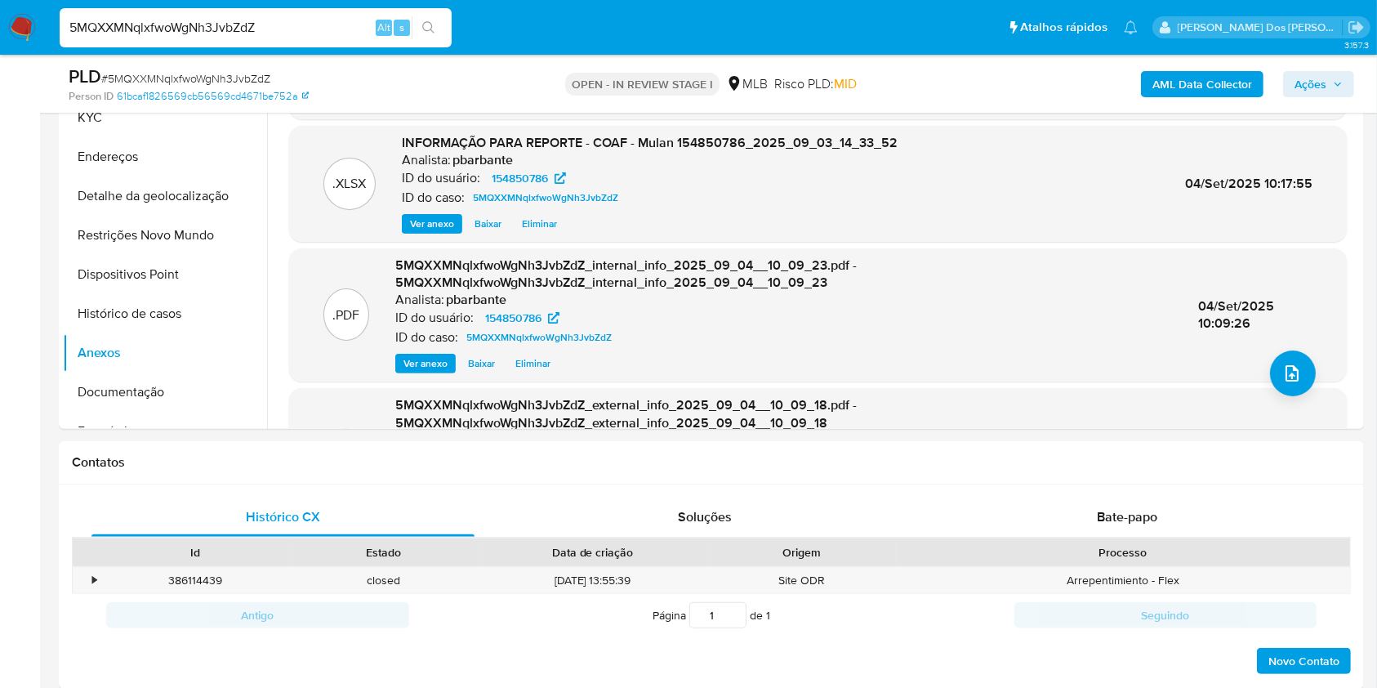
click at [276, 25] on input "5MQXXMNqlxfwoWgNh3JvbZdZ" at bounding box center [256, 27] width 392 height 21
paste input "2O6lDYcaexZ85SO6ePm0e20T"
type input "2O6lDYcaexZ85SO6ePm0e20T"
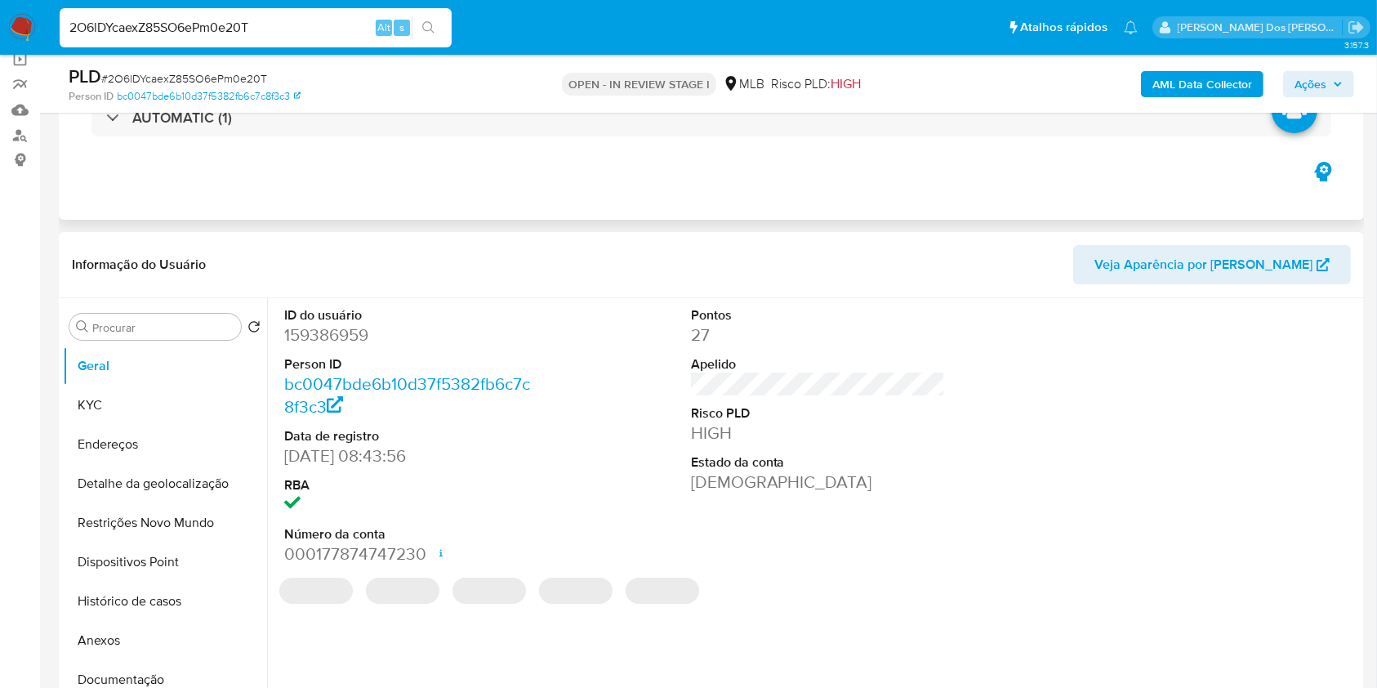
scroll to position [127, 0]
select select "10"
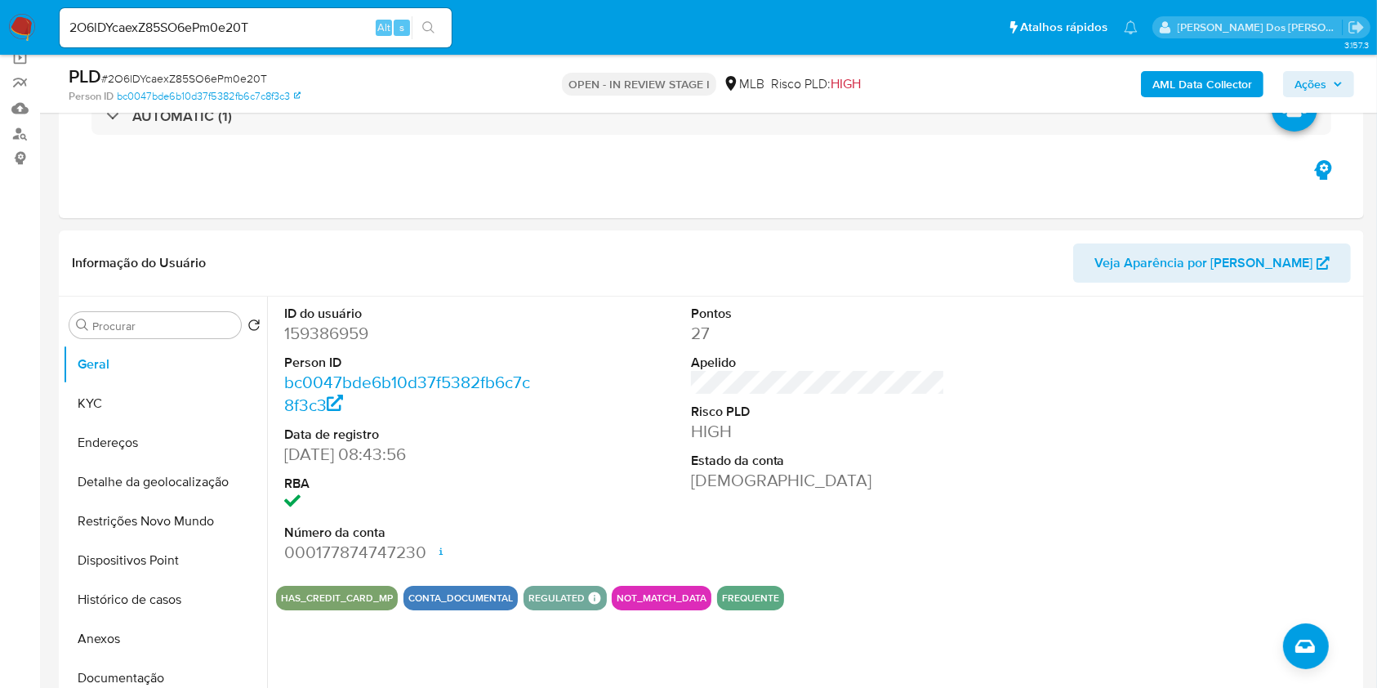
click at [1322, 92] on span "Ações" at bounding box center [1311, 84] width 32 height 26
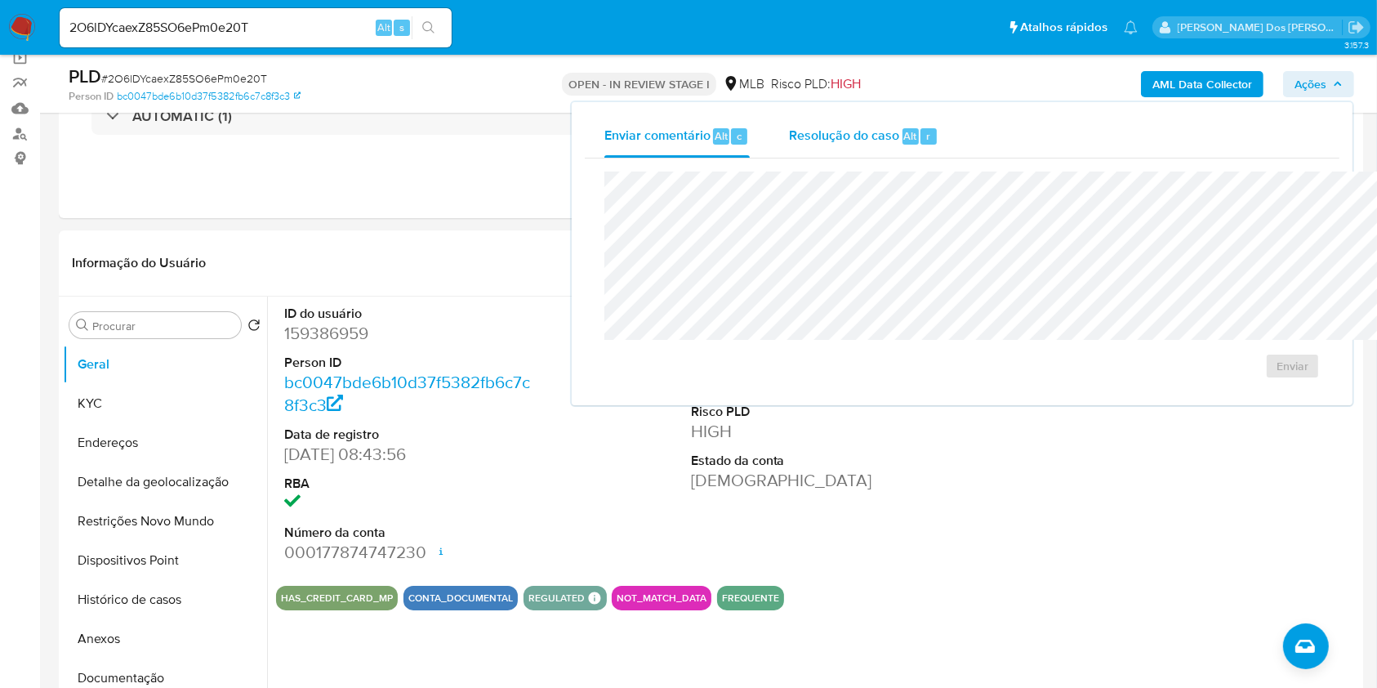
click at [789, 134] on span "Resolução do caso" at bounding box center [844, 135] width 110 height 19
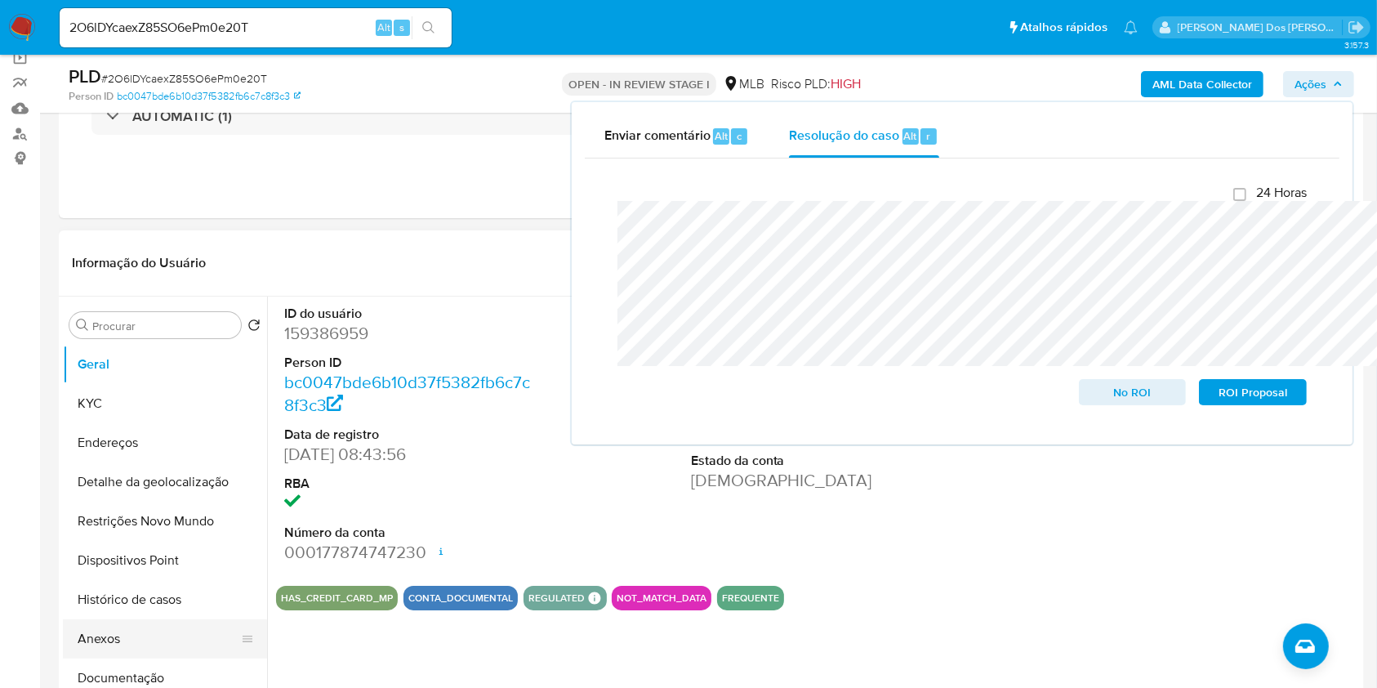
click at [152, 650] on button "Anexos" at bounding box center [158, 638] width 191 height 39
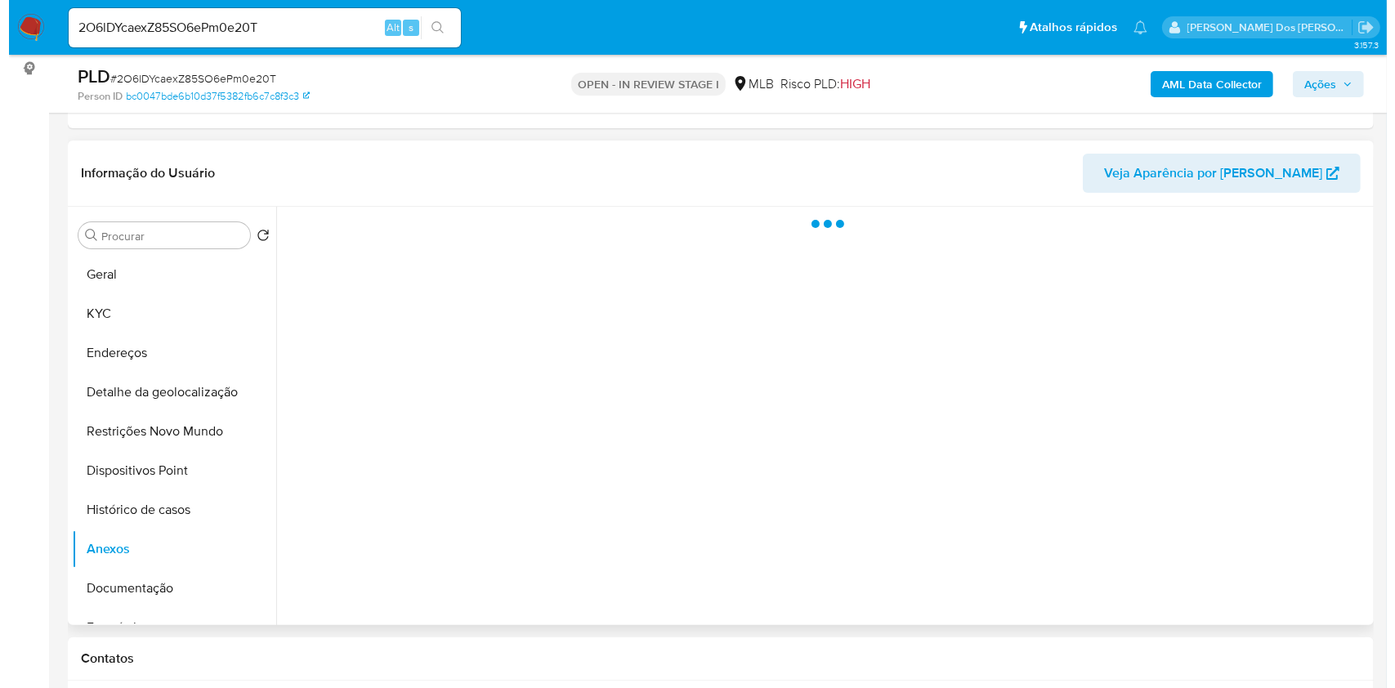
scroll to position [245, 0]
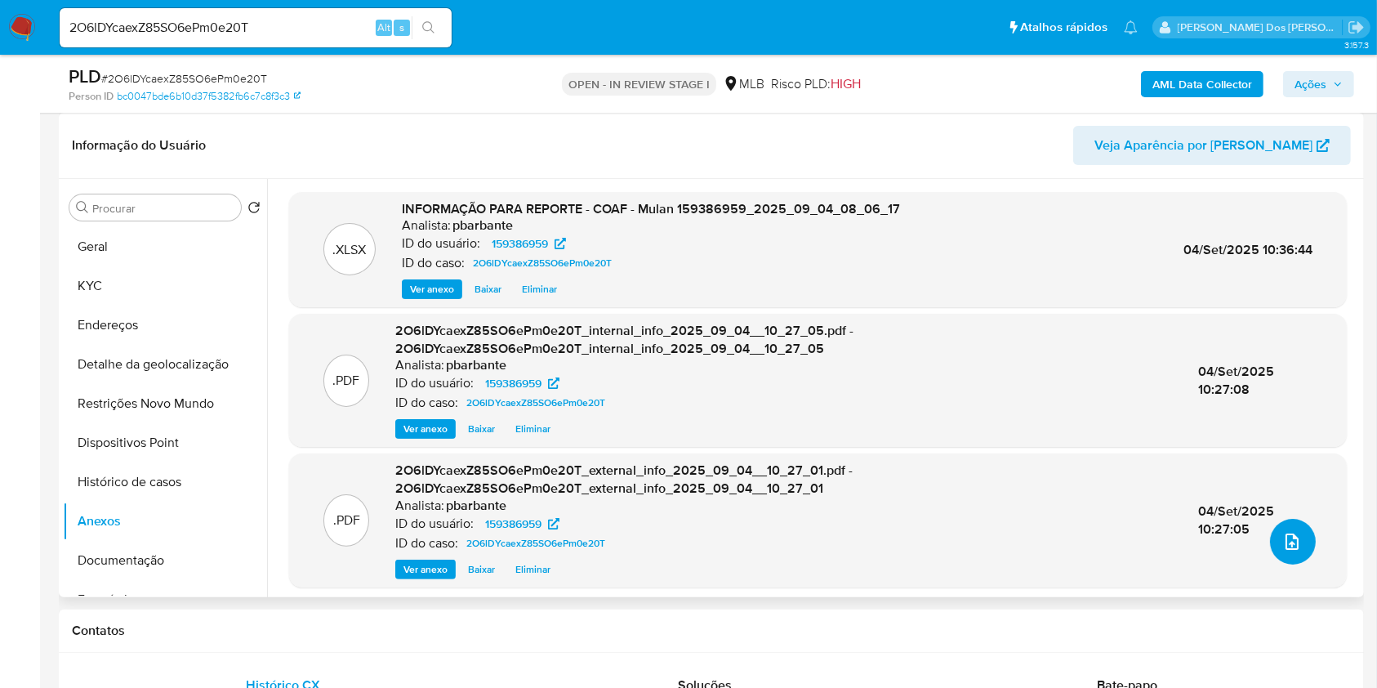
click at [1294, 565] on button "upload-file" at bounding box center [1293, 542] width 46 height 46
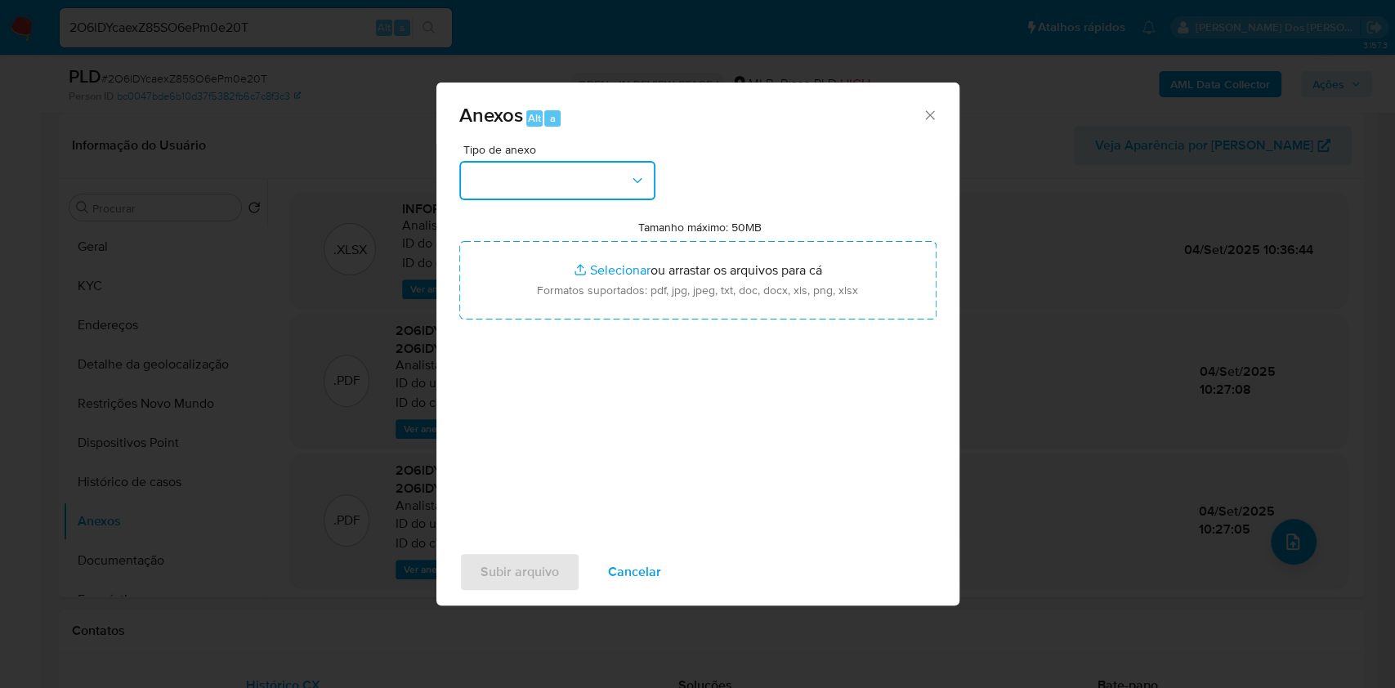
click at [613, 161] on button "button" at bounding box center [557, 180] width 196 height 39
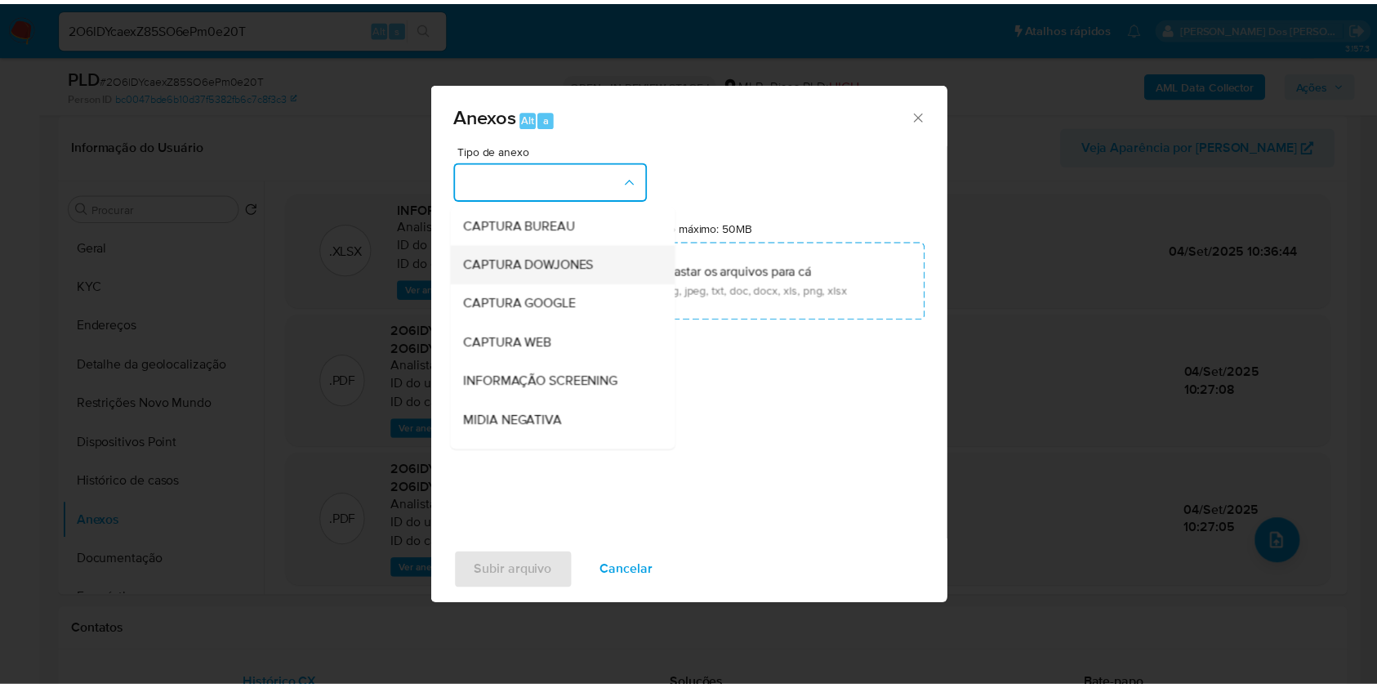
scroll to position [203, 0]
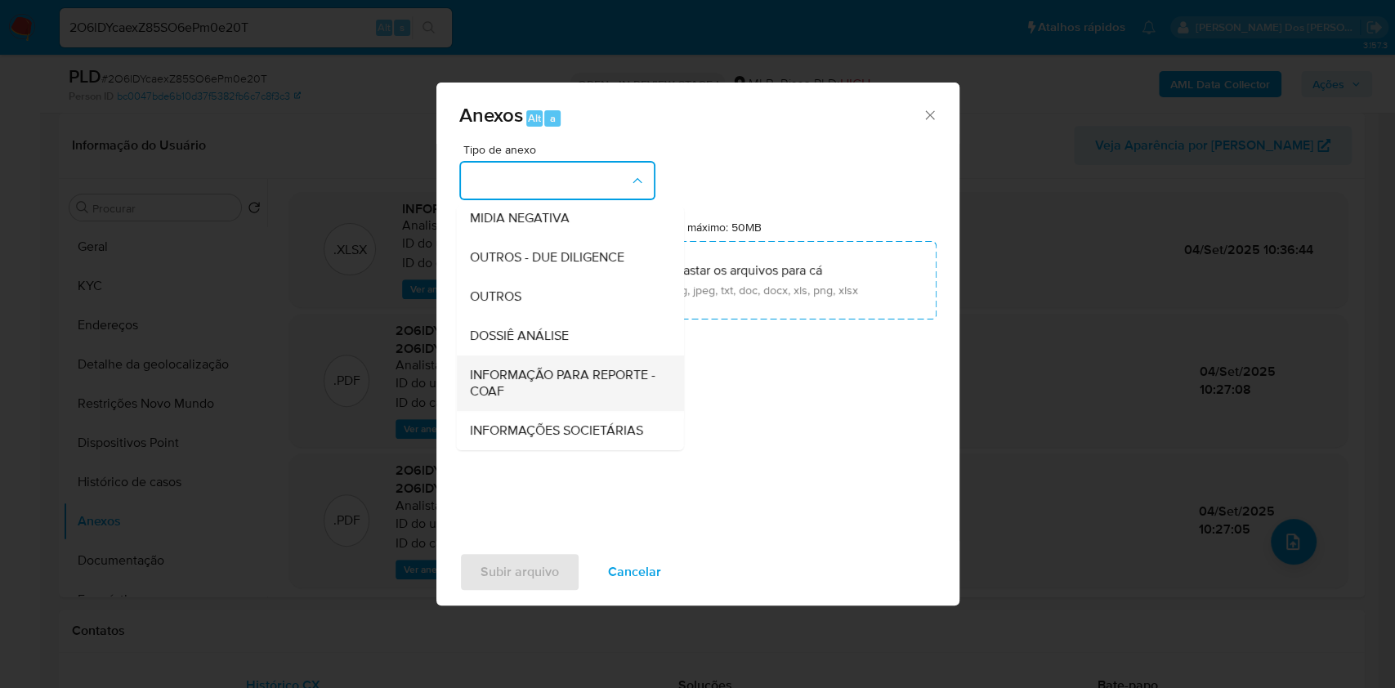
click at [516, 367] on span "INFORMAÇÃO PARA REPORTE - COAF" at bounding box center [564, 383] width 191 height 33
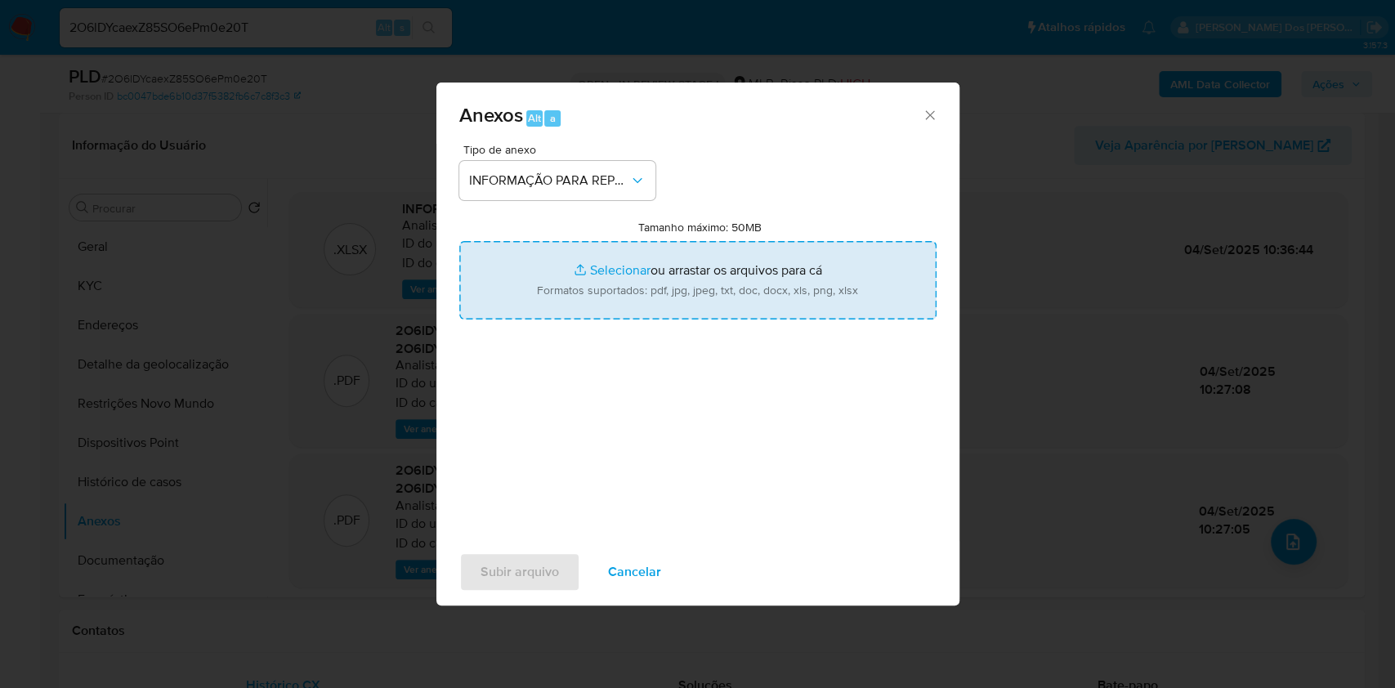
type input "C:\fakepath\SAR - XXX - CPF 46807400861 - YTALLO SILVA VERAS.pdf"
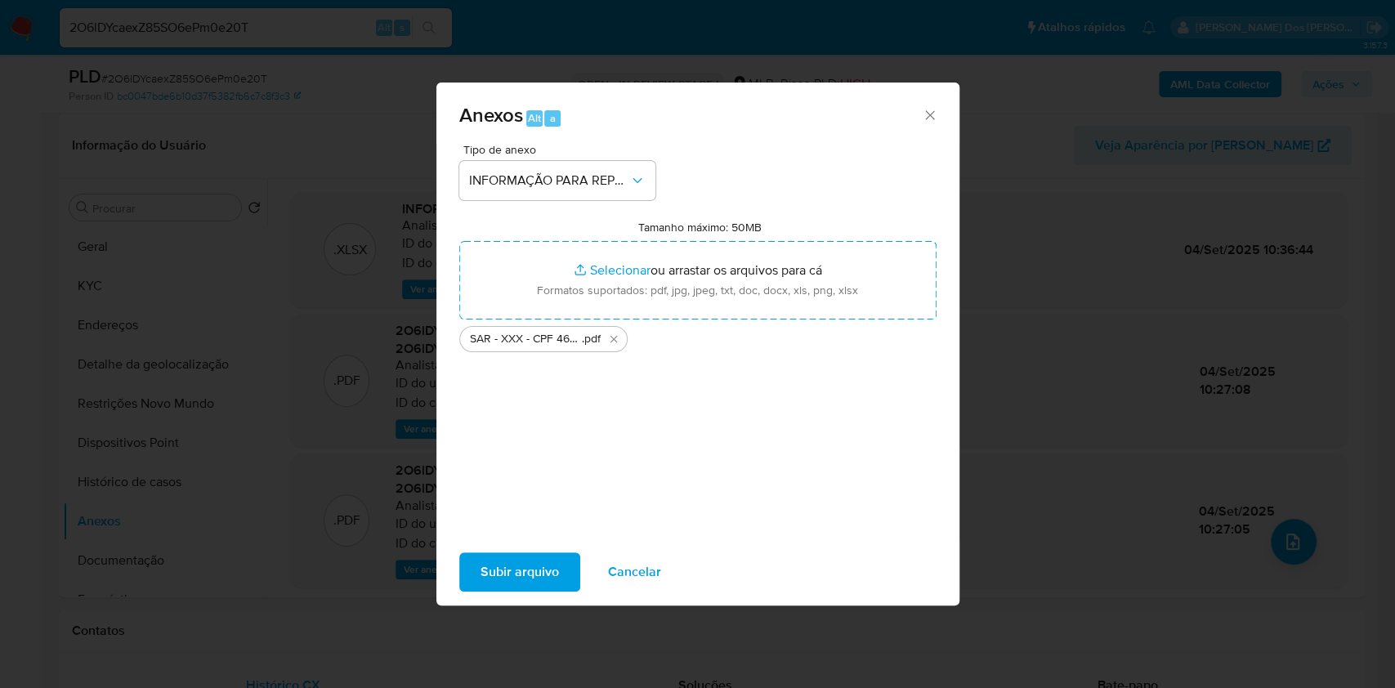
click at [507, 577] on span "Subir arquivo" at bounding box center [519, 572] width 78 height 36
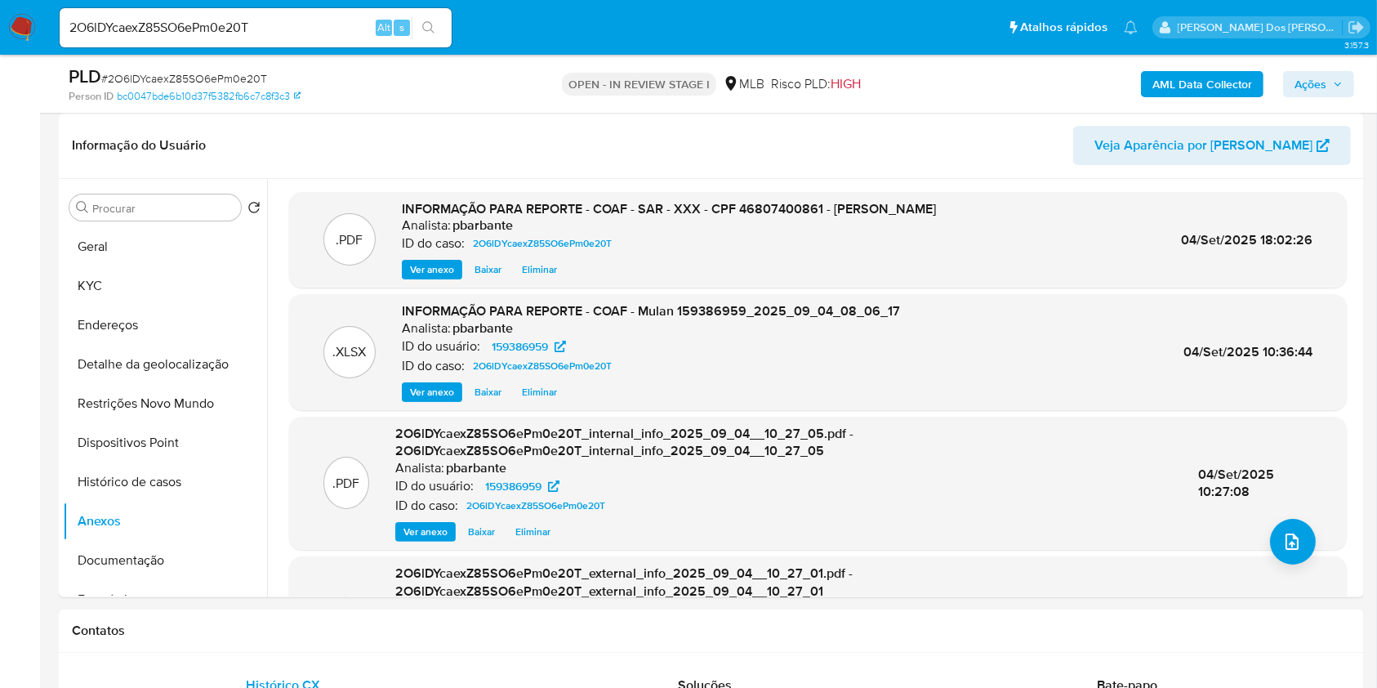
click at [1340, 89] on span "Ações" at bounding box center [1319, 84] width 48 height 23
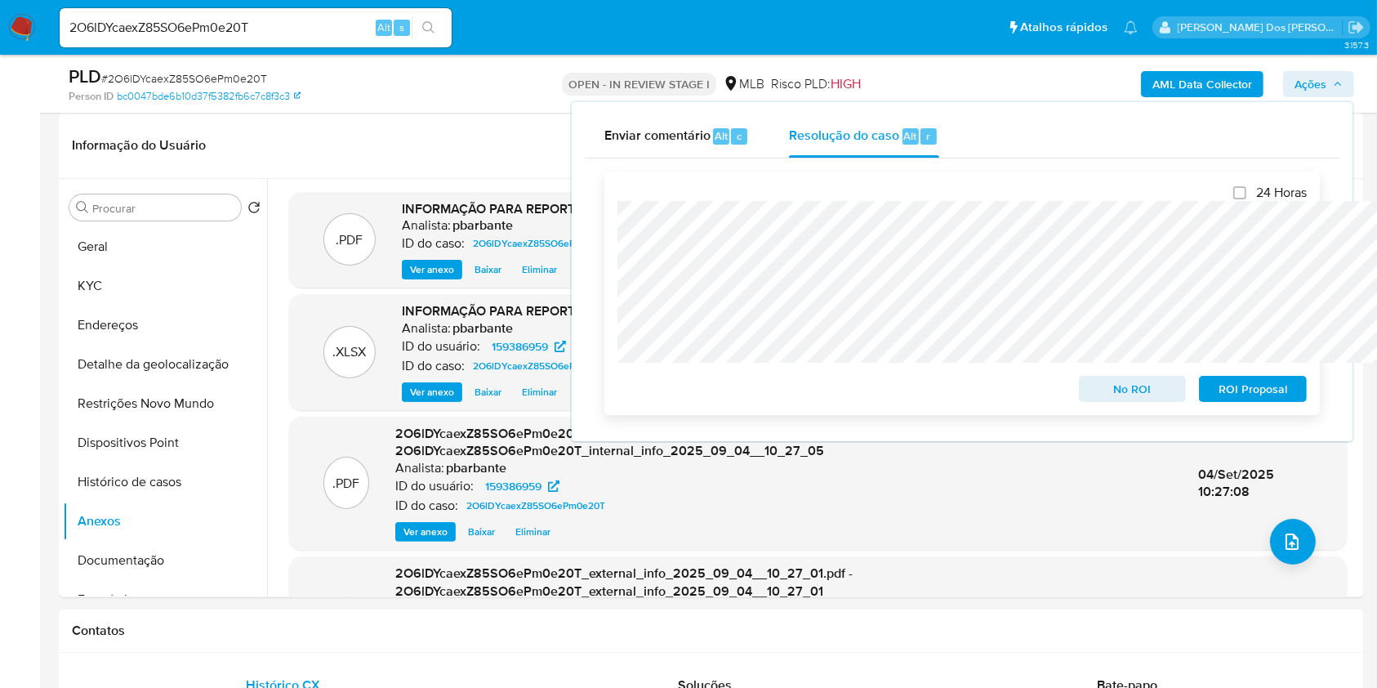
click at [1231, 376] on div "ROI Proposal" at bounding box center [1250, 385] width 114 height 33
click at [1230, 381] on span "ROI Proposal" at bounding box center [1253, 388] width 85 height 23
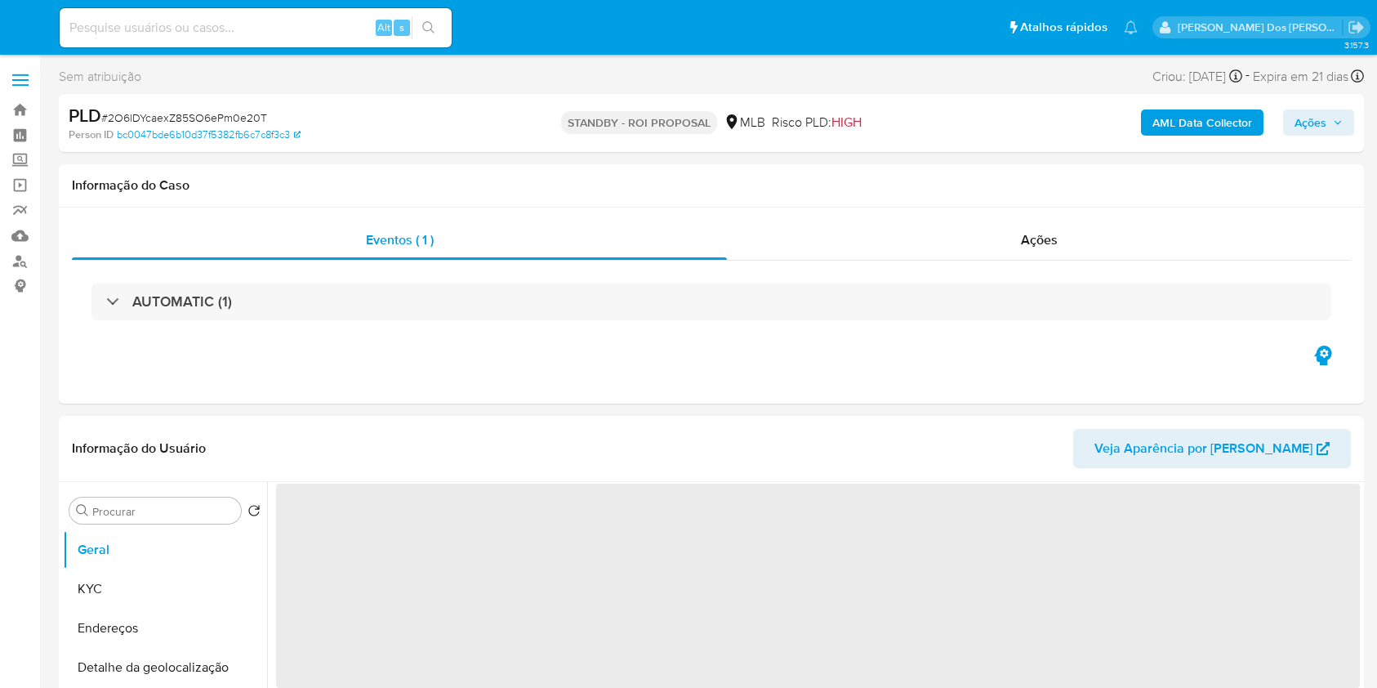
select select "10"
